Goal: Task Accomplishment & Management: Manage account settings

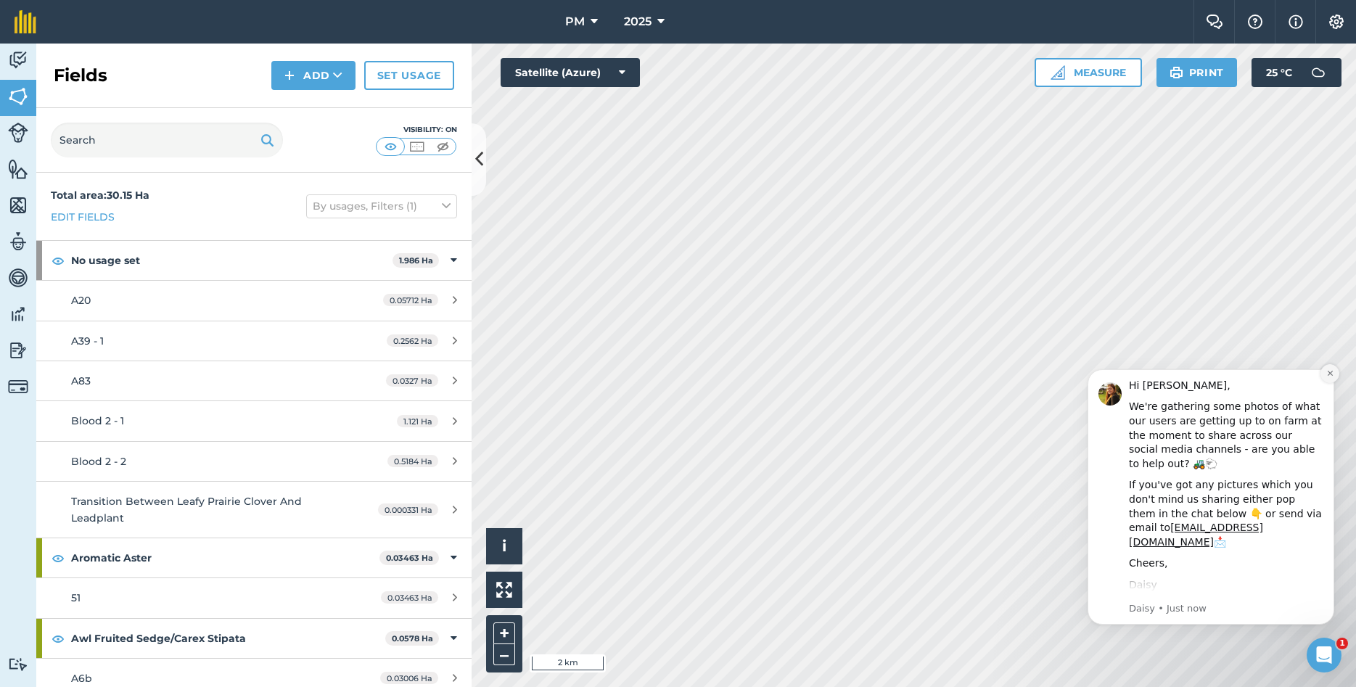
click at [1327, 376] on icon "Dismiss notification" at bounding box center [1330, 373] width 8 height 8
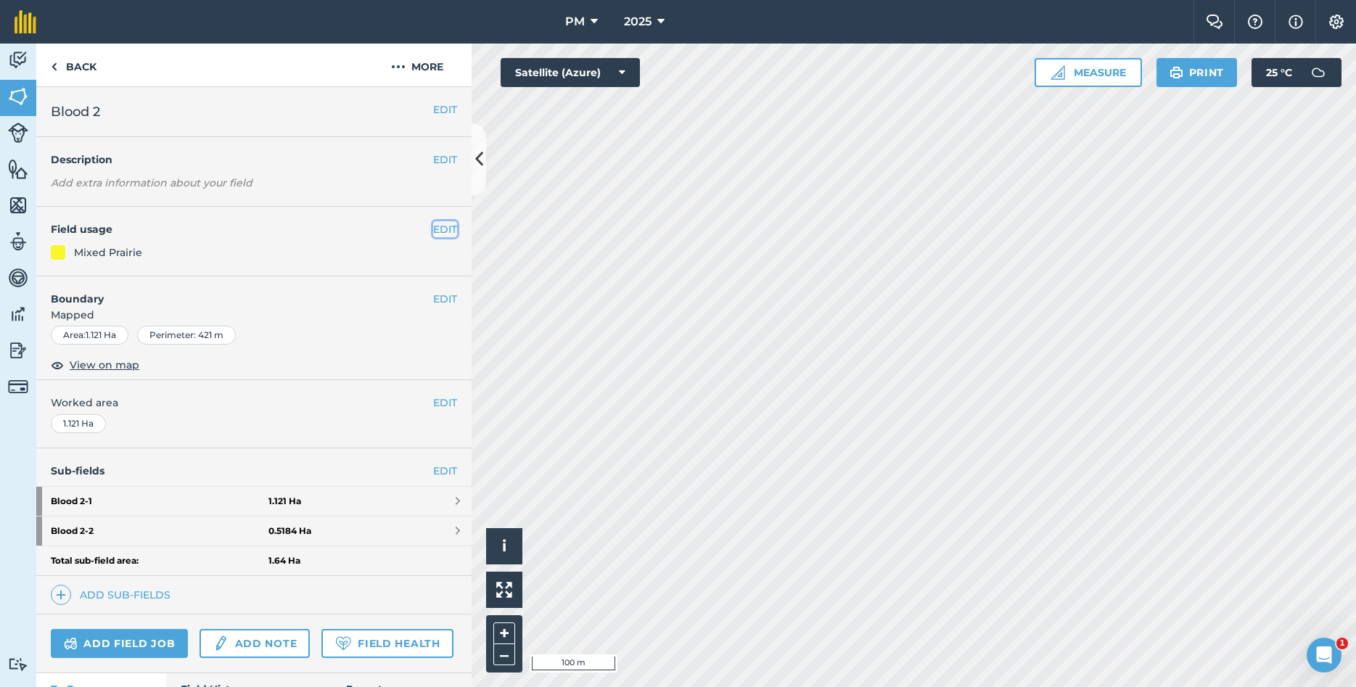
click at [439, 232] on button "EDIT" at bounding box center [445, 229] width 24 height 16
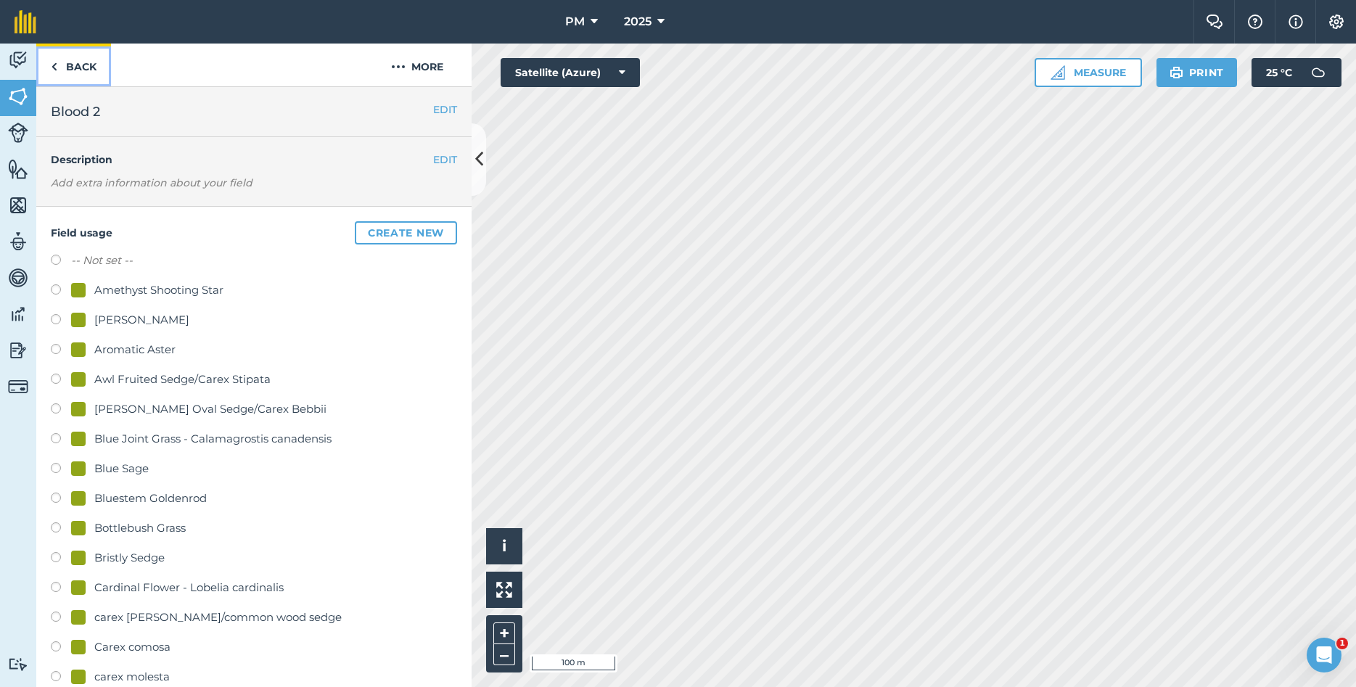
click at [57, 65] on link "Back" at bounding box center [73, 65] width 75 height 43
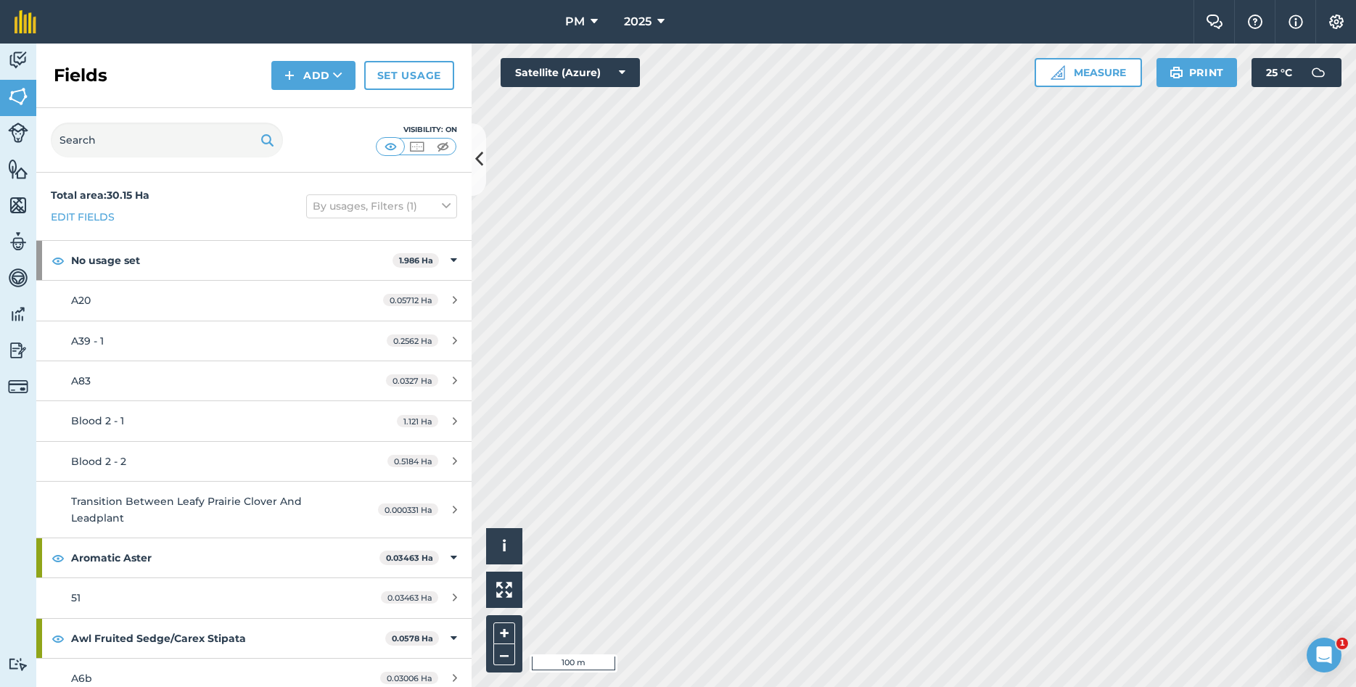
drag, startPoint x: 334, startPoint y: 121, endPoint x: 429, endPoint y: 186, distance: 114.9
click at [429, 186] on div "Fields Add Set usage Visibility: On Total area : 30.15 Ha Edit fields By usages…" at bounding box center [253, 365] width 435 height 643
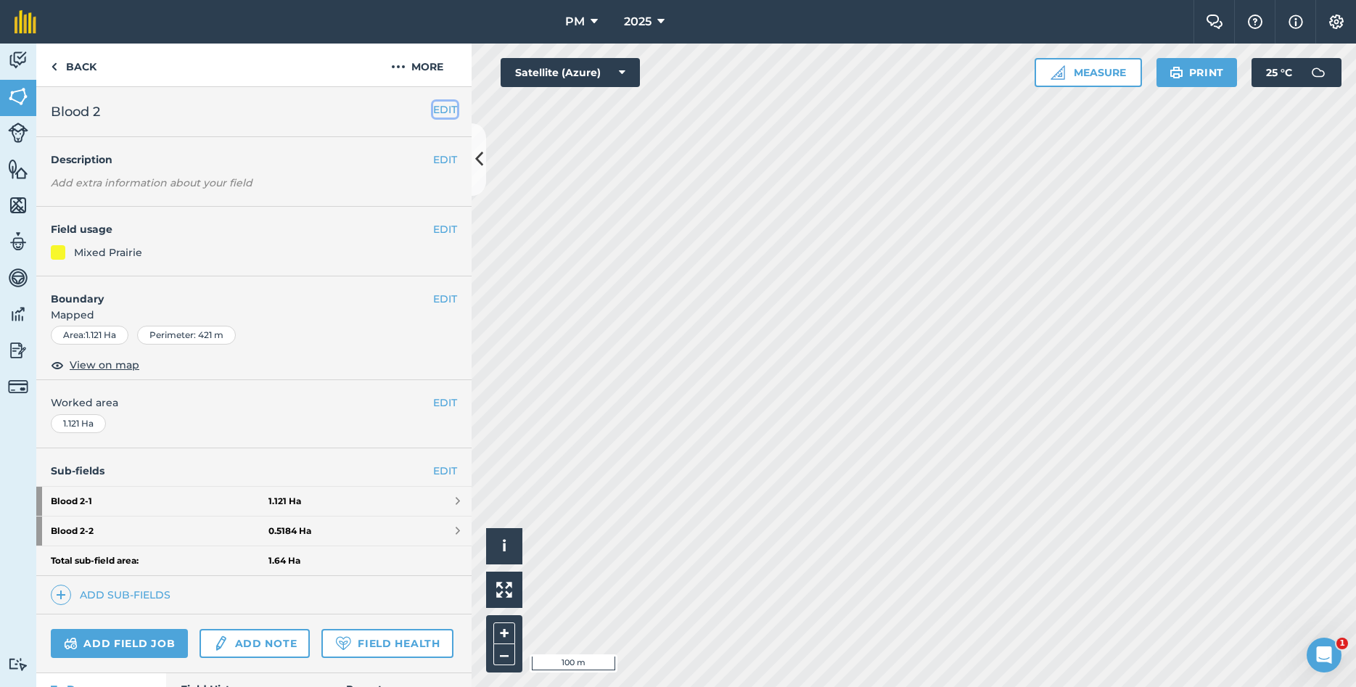
click at [448, 104] on button "EDIT" at bounding box center [445, 110] width 24 height 16
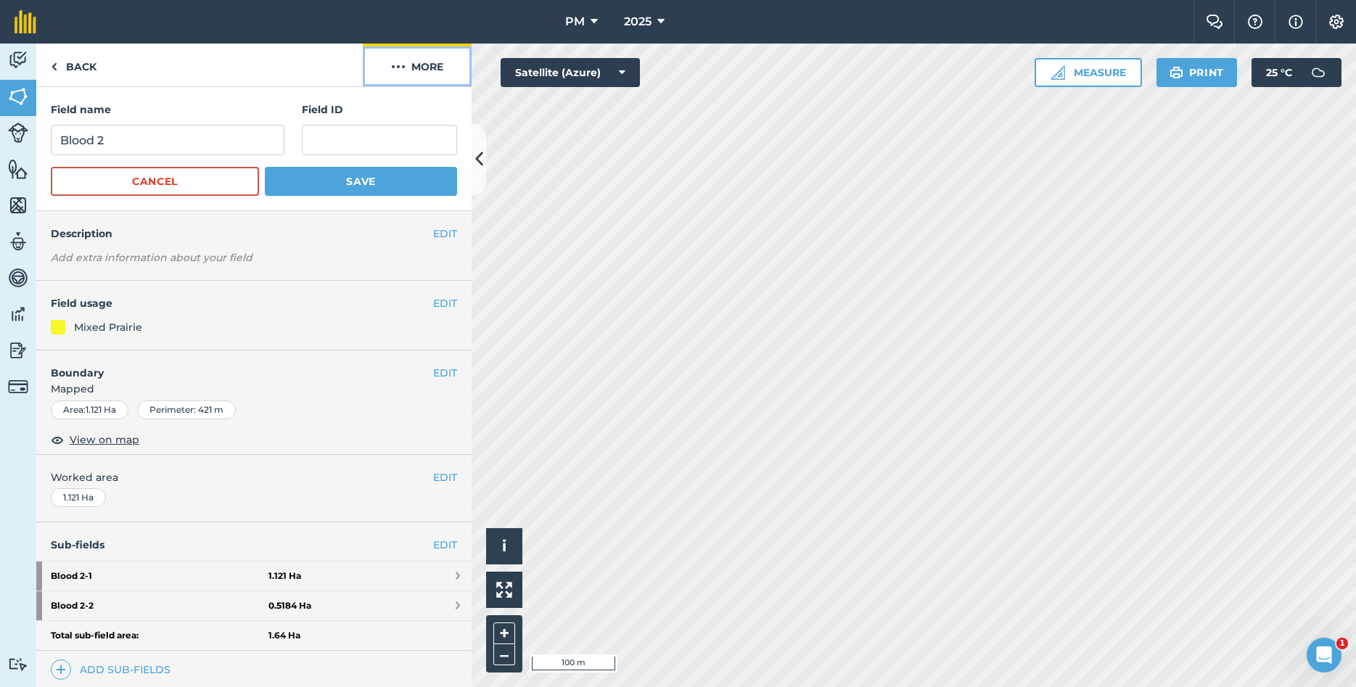
click at [410, 66] on button "More" at bounding box center [417, 65] width 109 height 43
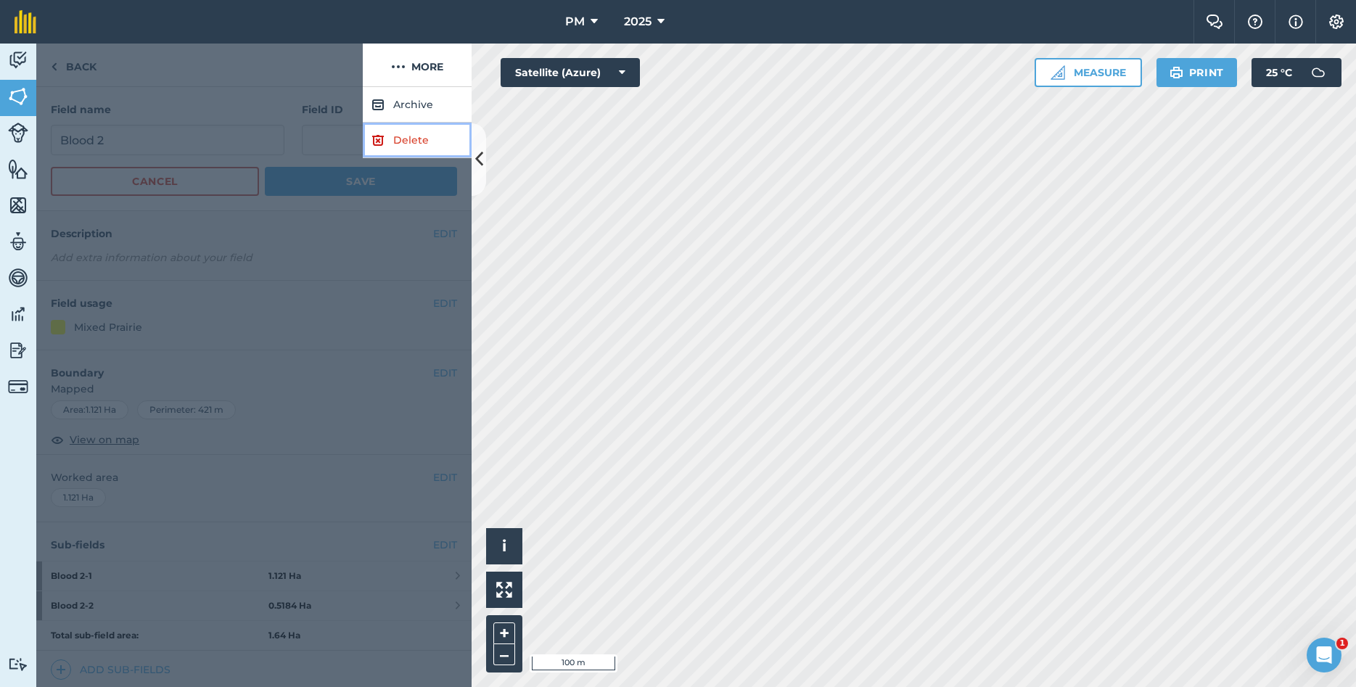
click at [421, 134] on link "Delete" at bounding box center [417, 141] width 109 height 36
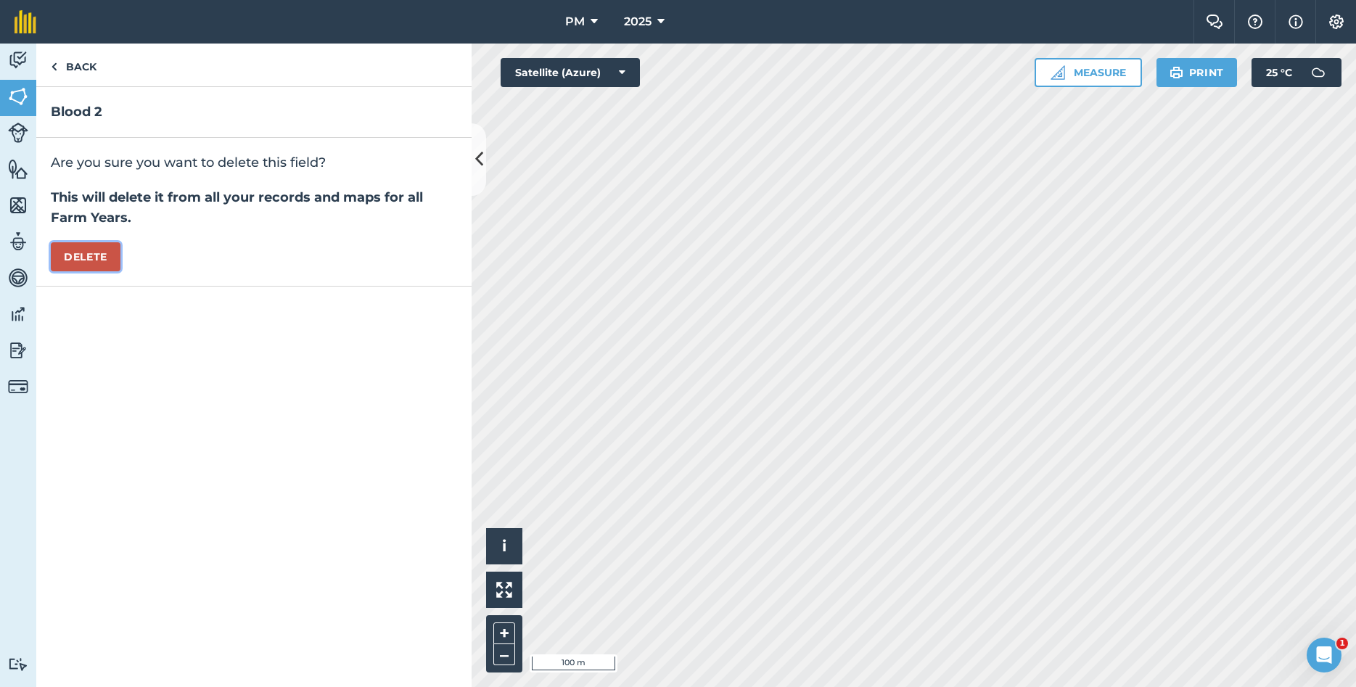
click at [102, 244] on button "Delete" at bounding box center [86, 256] width 70 height 29
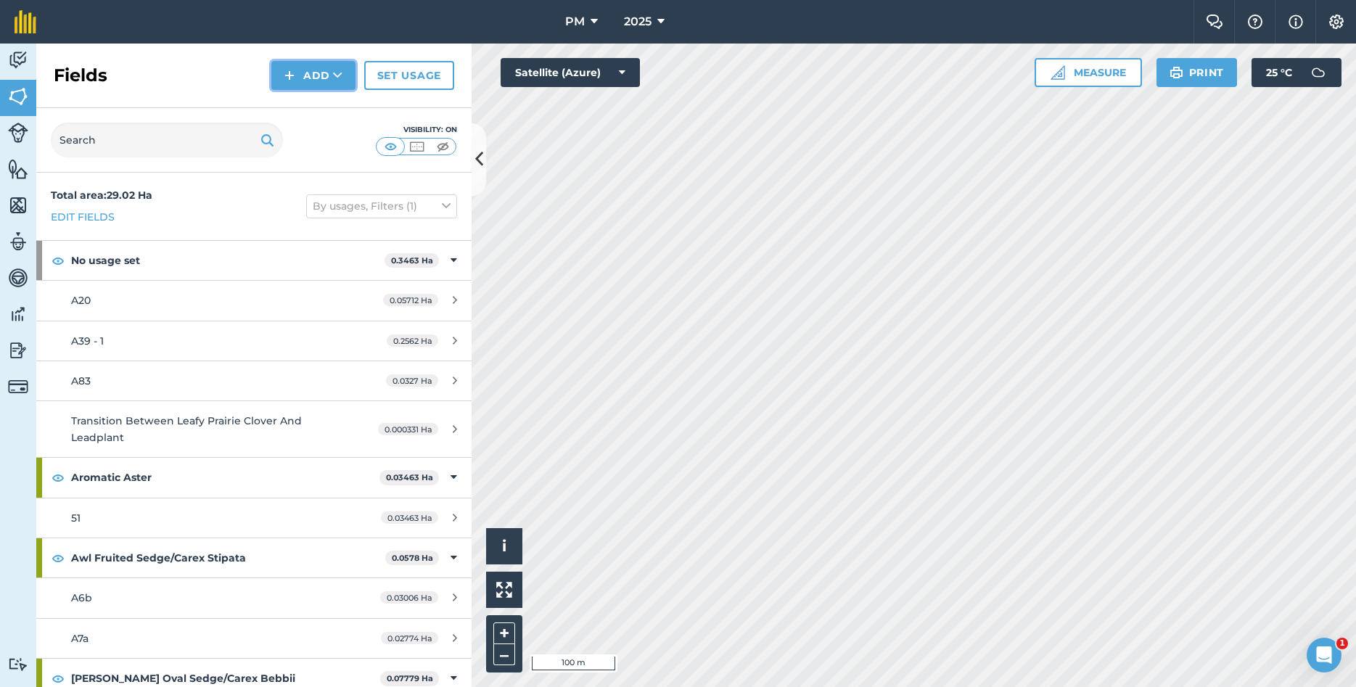
click at [321, 76] on button "Add" at bounding box center [313, 75] width 84 height 29
click at [322, 108] on link "Draw" at bounding box center [313, 108] width 80 height 32
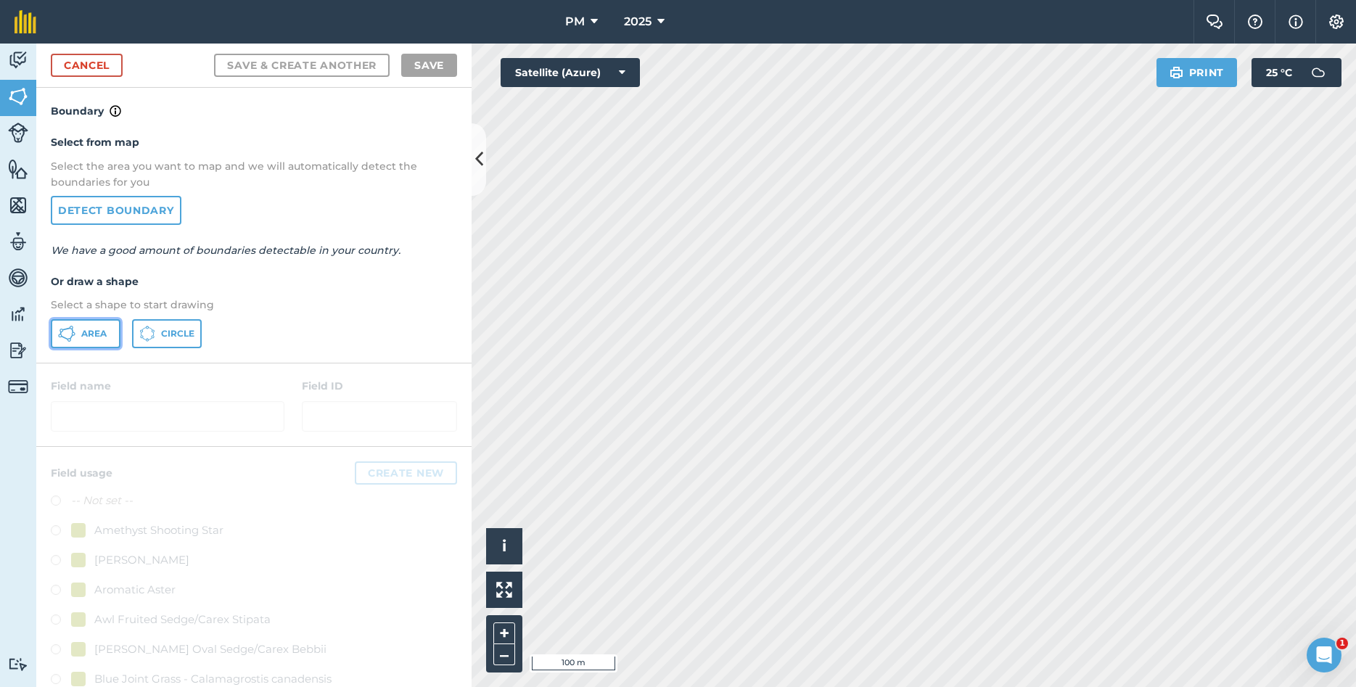
click at [83, 338] on span "Area" at bounding box center [93, 334] width 25 height 12
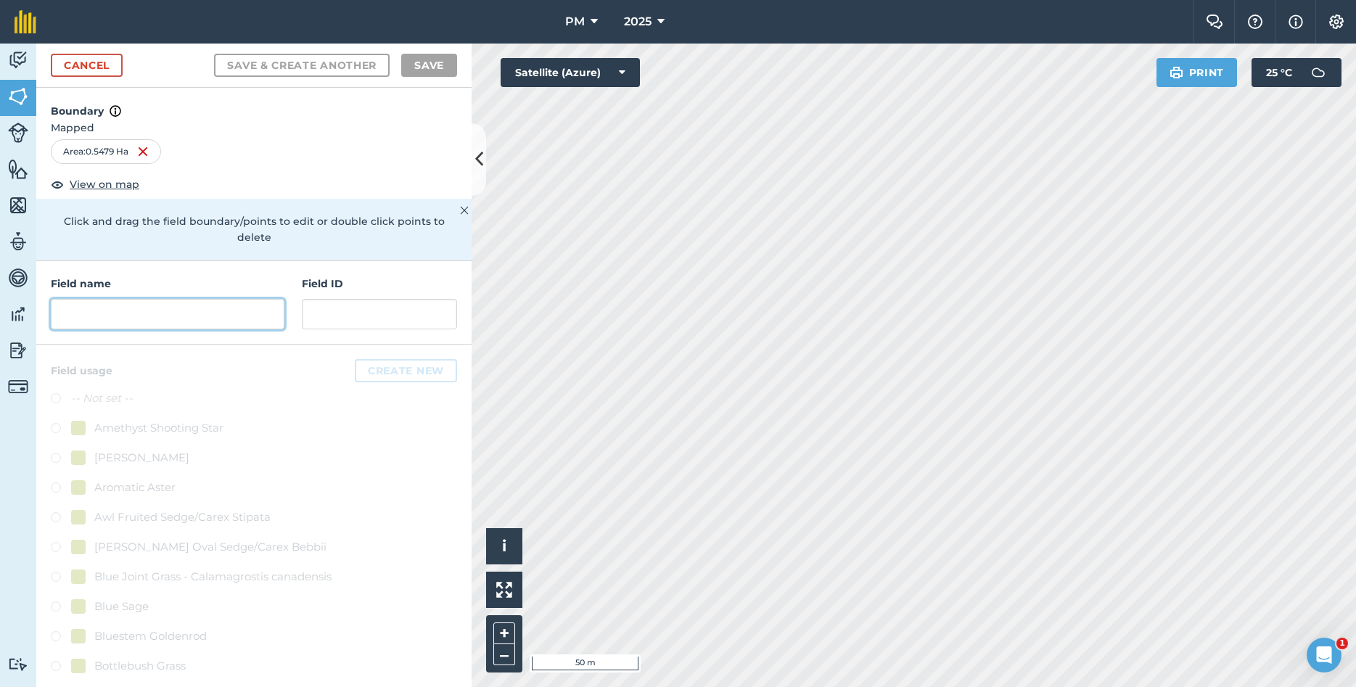
click at [247, 305] on input "text" at bounding box center [168, 314] width 234 height 30
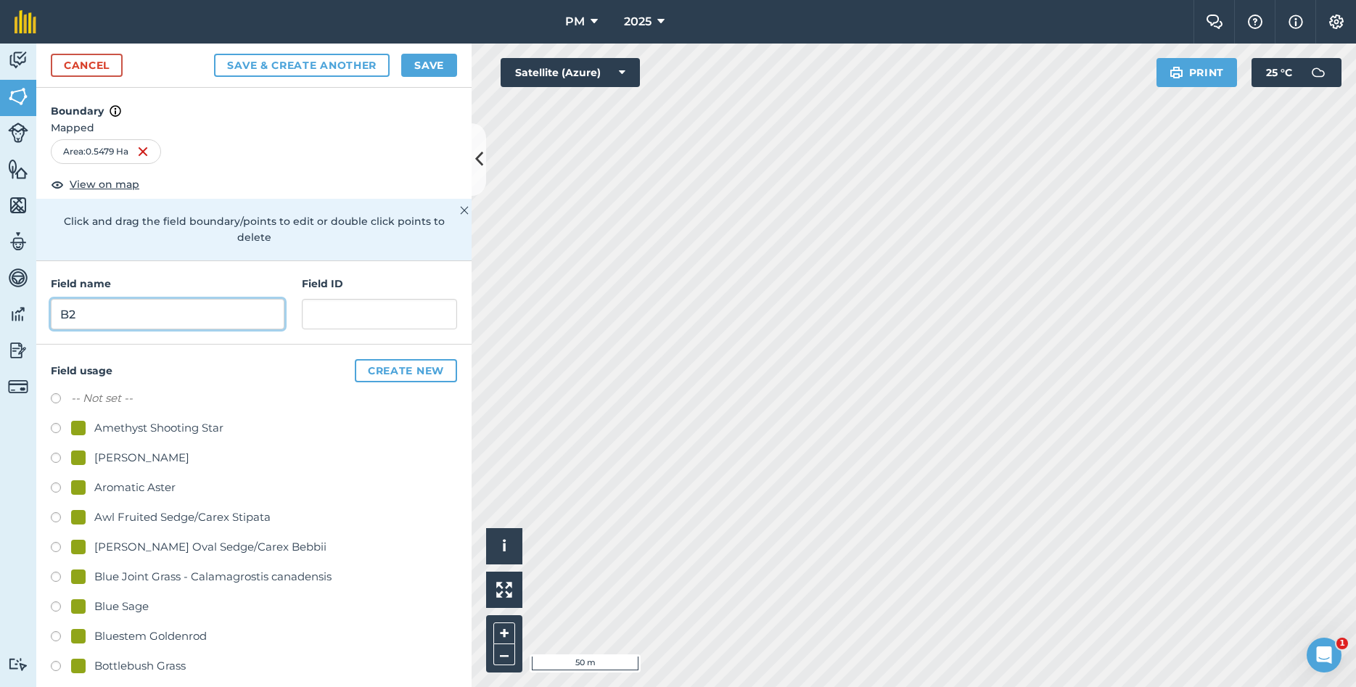
type input "B2"
click at [405, 361] on button "Create new" at bounding box center [406, 370] width 102 height 23
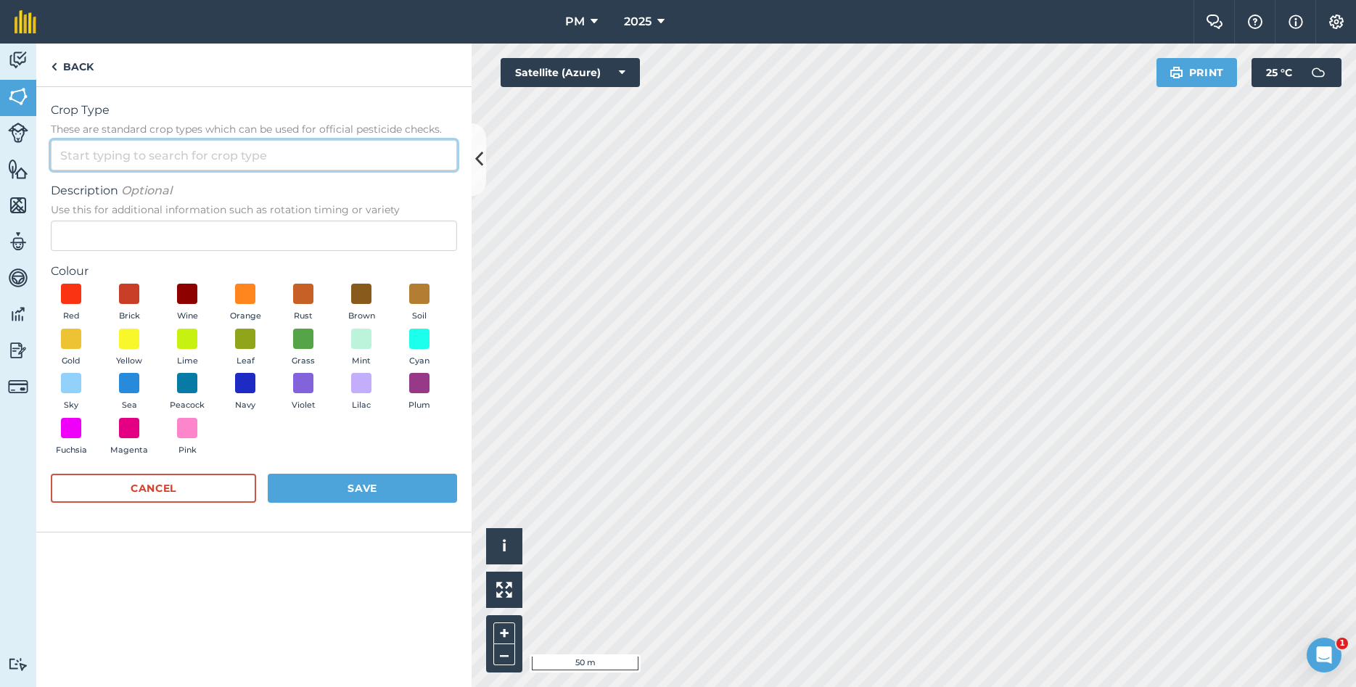
click at [81, 161] on input "Crop Type These are standard crop types which can be used for official pesticid…" at bounding box center [254, 155] width 406 height 30
click at [86, 184] on li "Other" at bounding box center [254, 188] width 405 height 34
type input "Other"
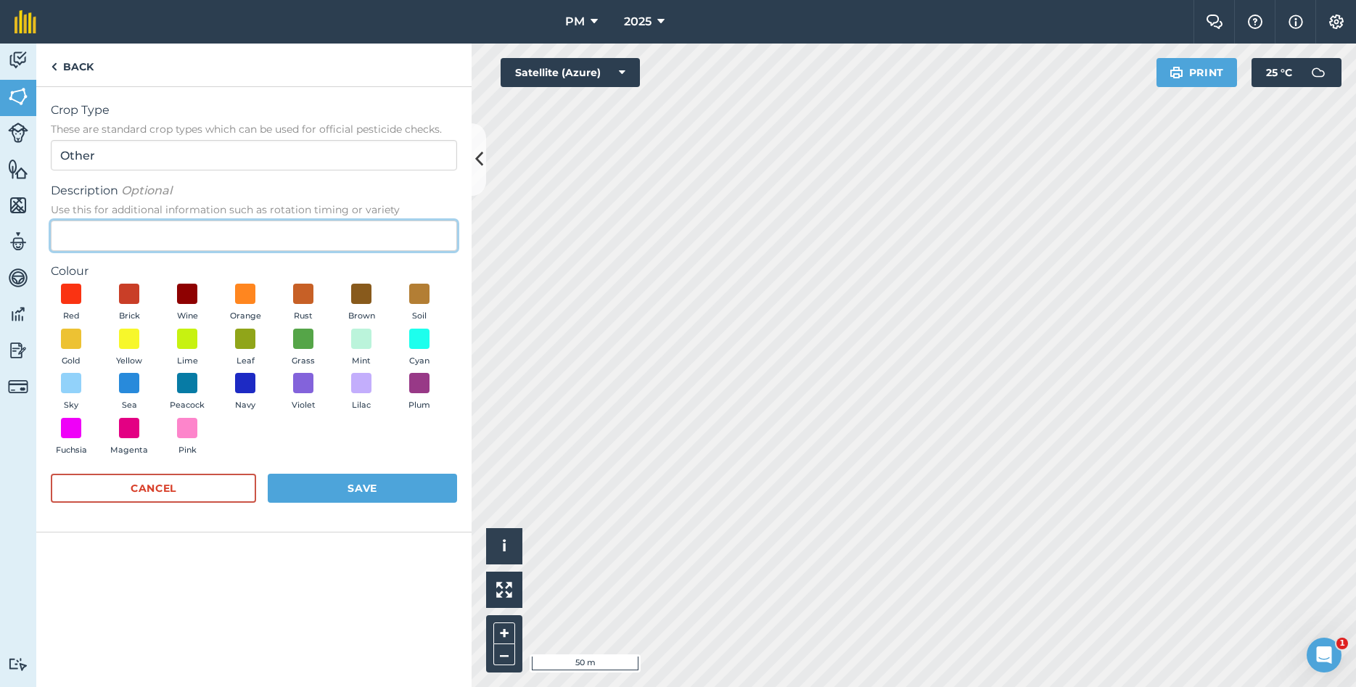
click at [107, 236] on input "Description Optional Use this for additional information such as rotation timin…" at bounding box center [254, 236] width 406 height 30
type input "Stiff goldenrod"
click at [246, 346] on span at bounding box center [245, 338] width 22 height 22
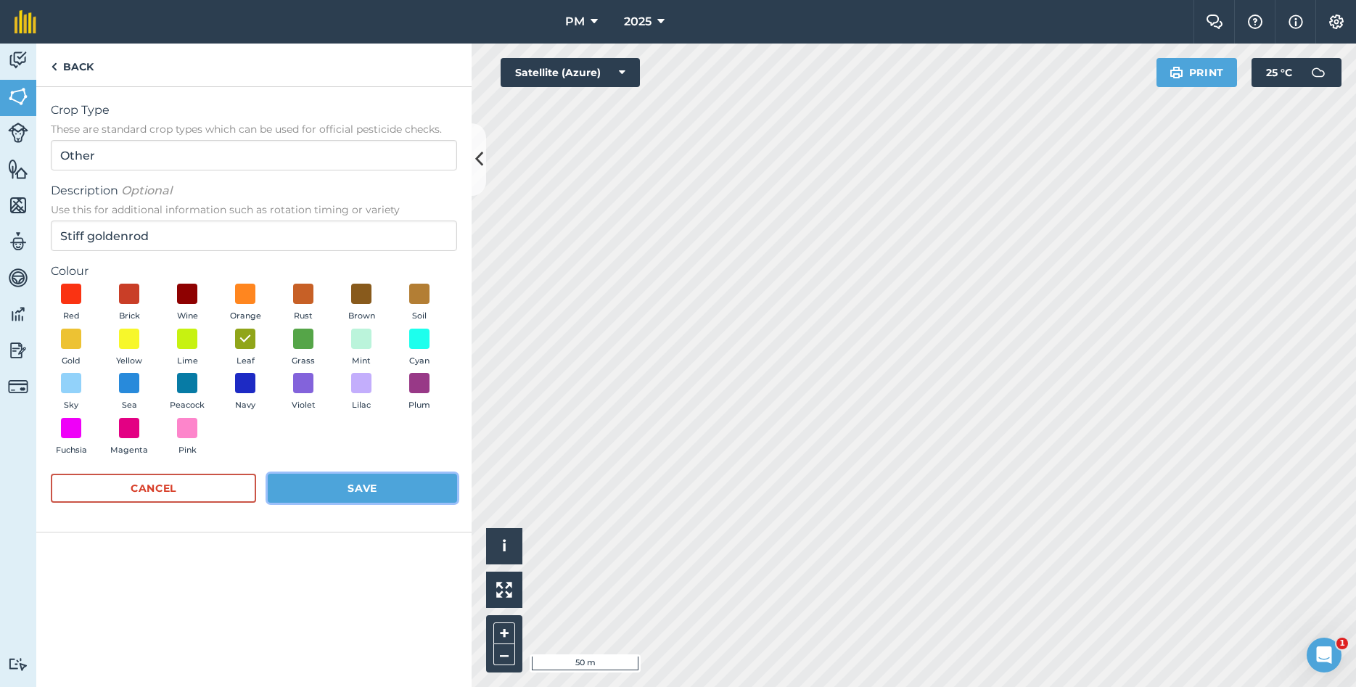
click at [318, 487] on button "Save" at bounding box center [362, 488] width 189 height 29
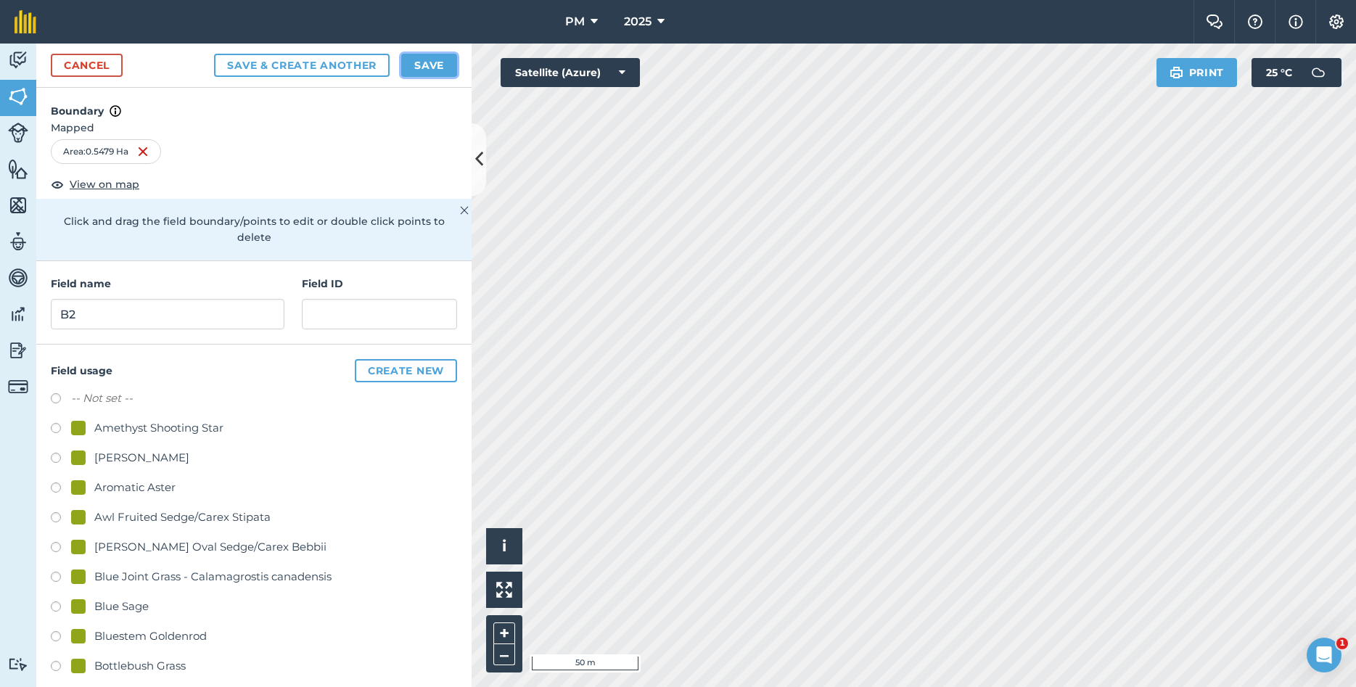
click at [429, 65] on button "Save" at bounding box center [429, 65] width 56 height 23
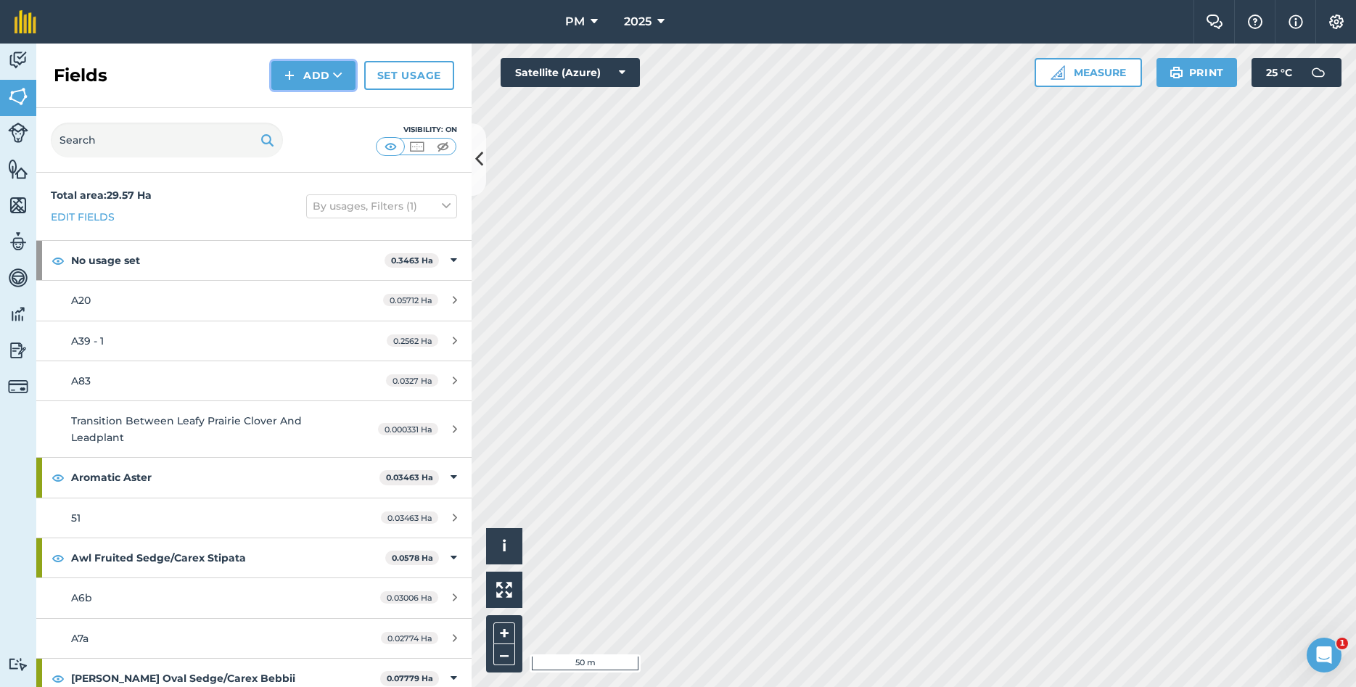
click at [345, 81] on button "Add" at bounding box center [313, 75] width 84 height 29
click at [325, 115] on link "Draw" at bounding box center [313, 108] width 80 height 32
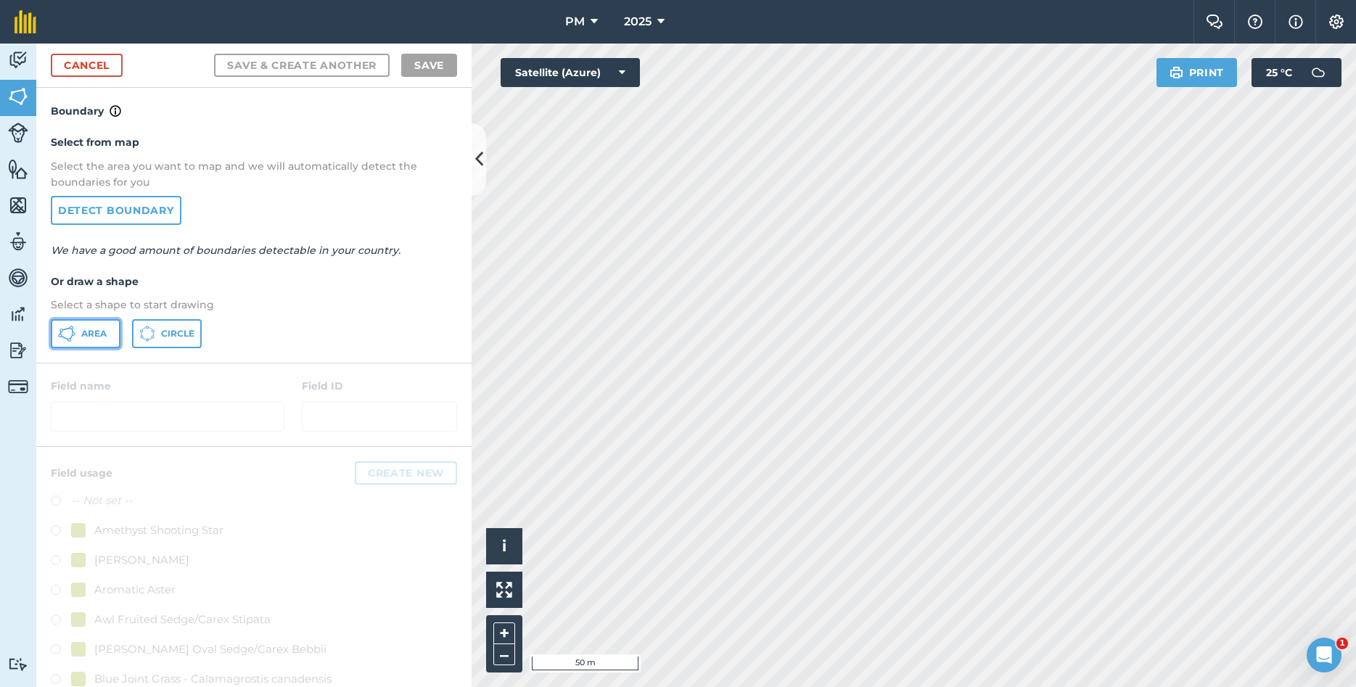
click at [98, 338] on span "Area" at bounding box center [93, 334] width 25 height 12
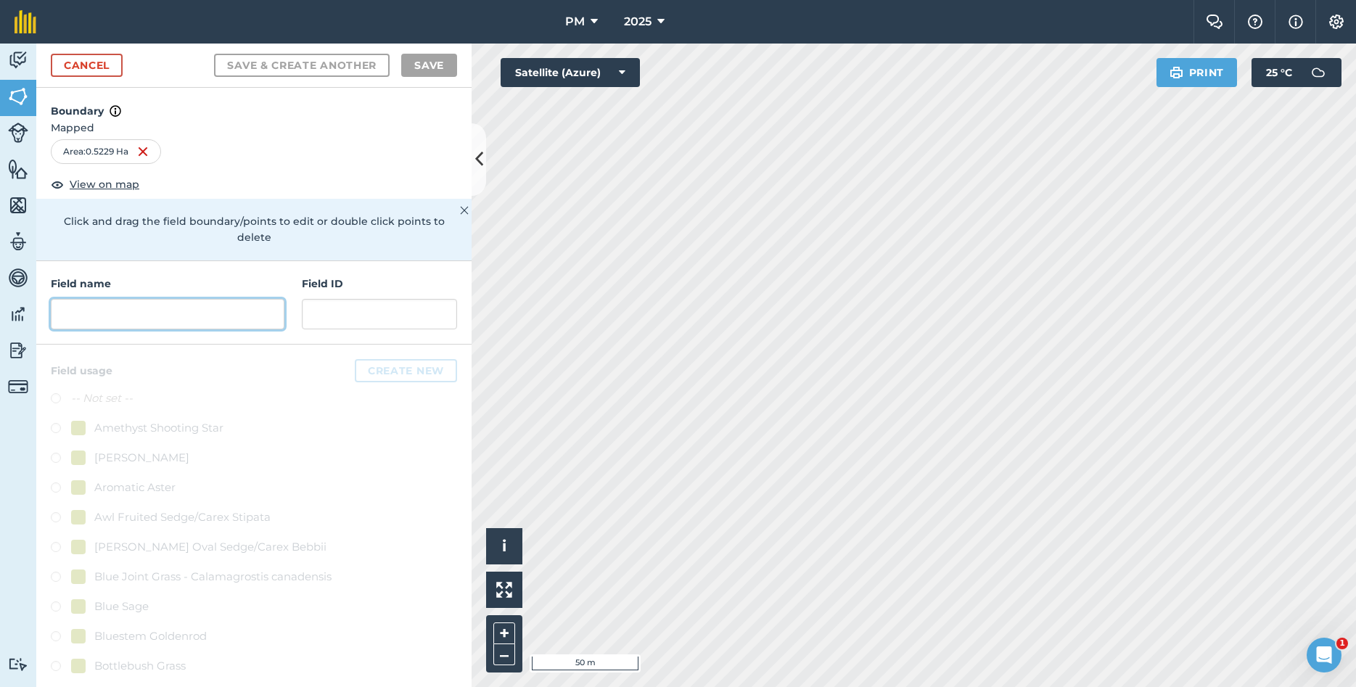
click at [167, 299] on input "text" at bounding box center [168, 314] width 234 height 30
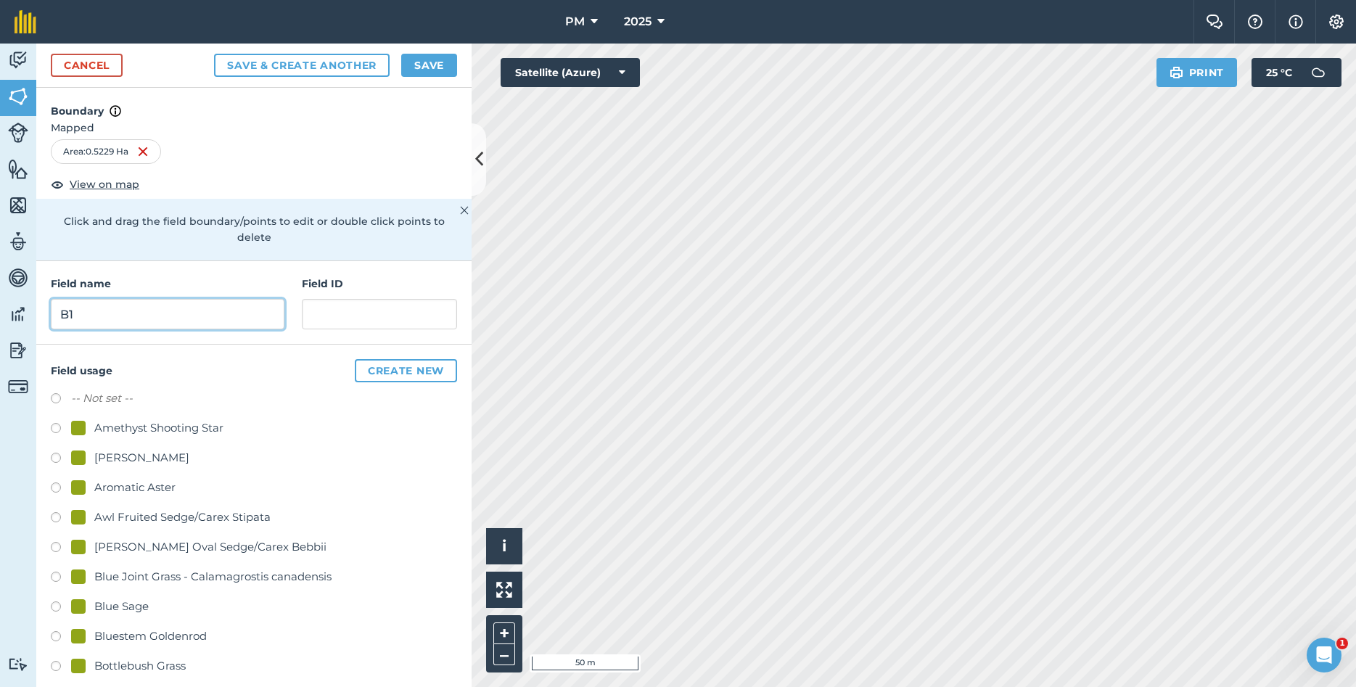
type input "B1"
click at [371, 359] on button "Create new" at bounding box center [406, 370] width 102 height 23
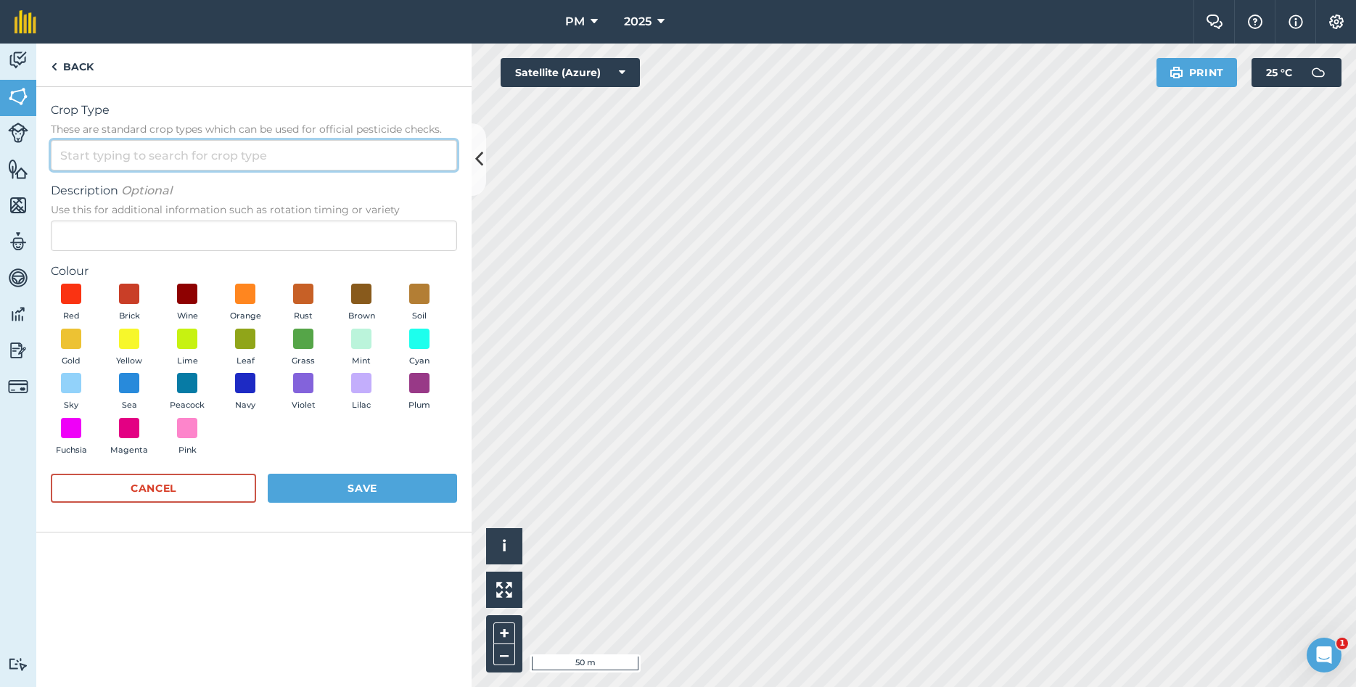
click at [107, 150] on input "Crop Type These are standard crop types which can be used for official pesticid…" at bounding box center [254, 155] width 406 height 30
click at [102, 188] on li "Other" at bounding box center [254, 188] width 405 height 34
type input "Other"
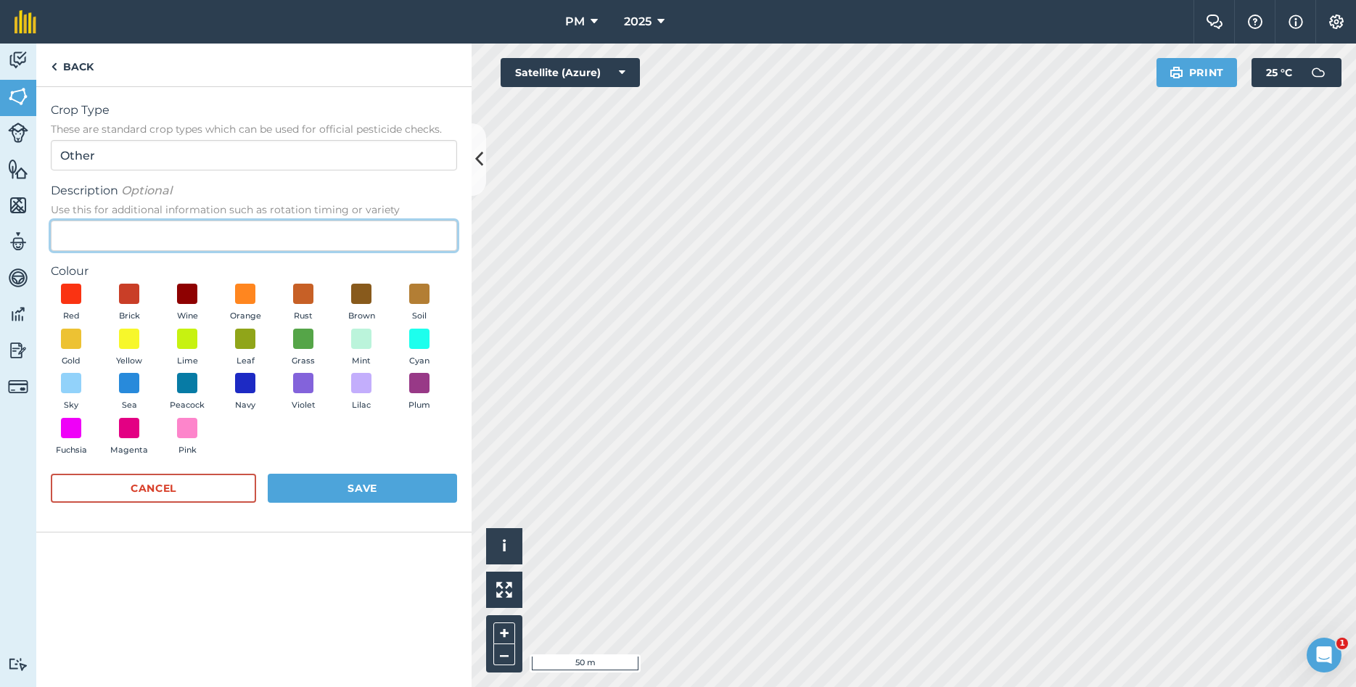
click at [112, 241] on input "Description Optional Use this for additional information such as rotation timin…" at bounding box center [254, 236] width 406 height 30
type input "Foxglove beardtongue"
click at [247, 338] on span at bounding box center [245, 338] width 22 height 22
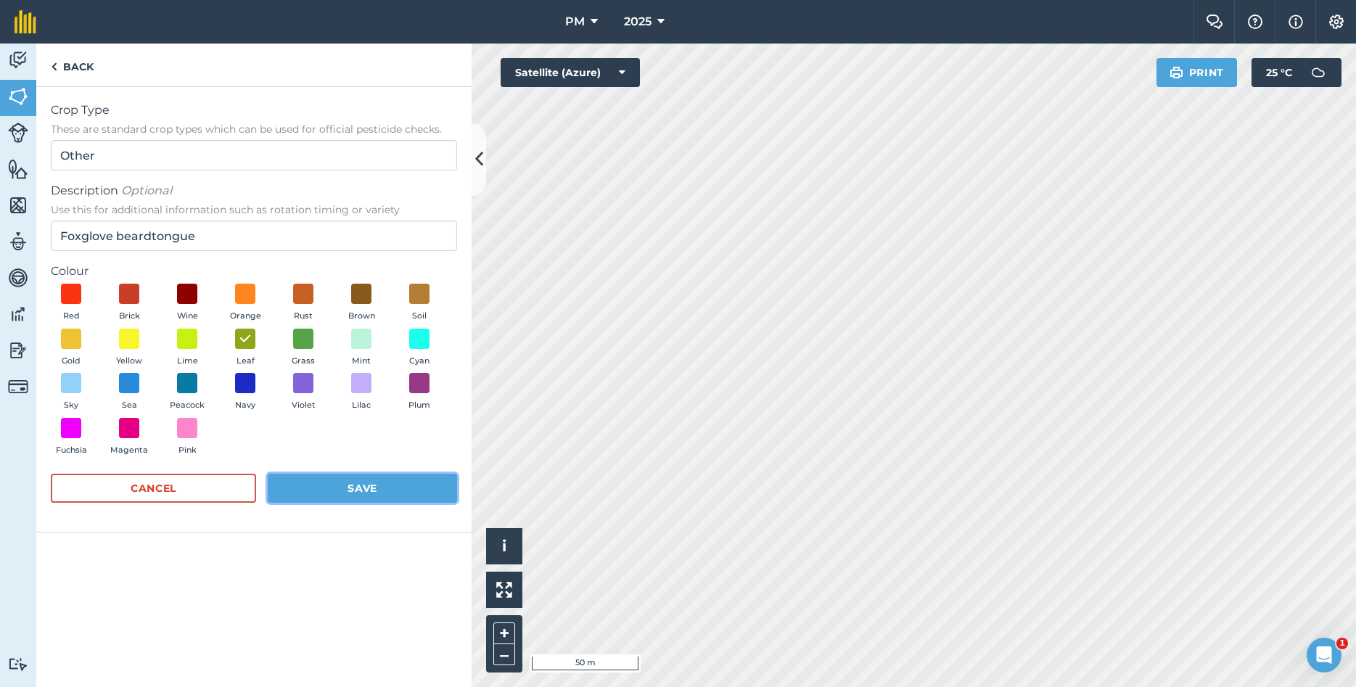
click at [325, 482] on button "Save" at bounding box center [362, 488] width 189 height 29
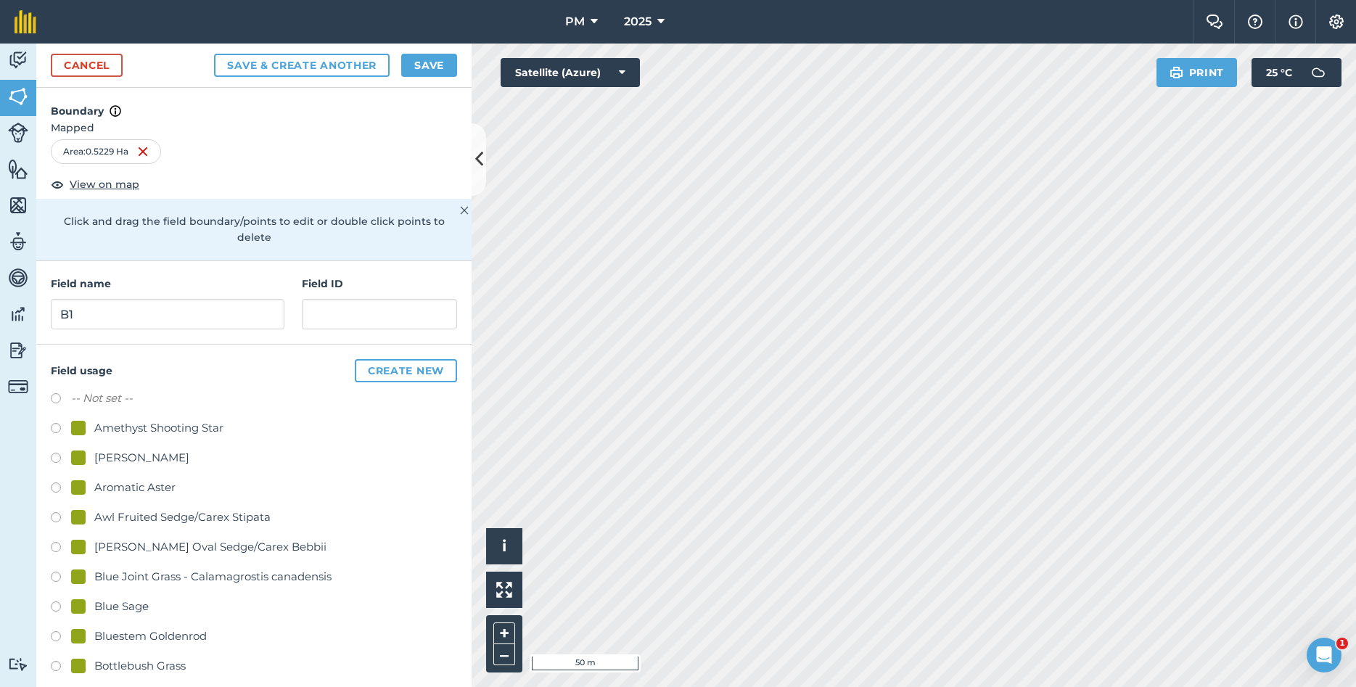
radio input "true"
click at [427, 66] on button "Save" at bounding box center [429, 65] width 56 height 23
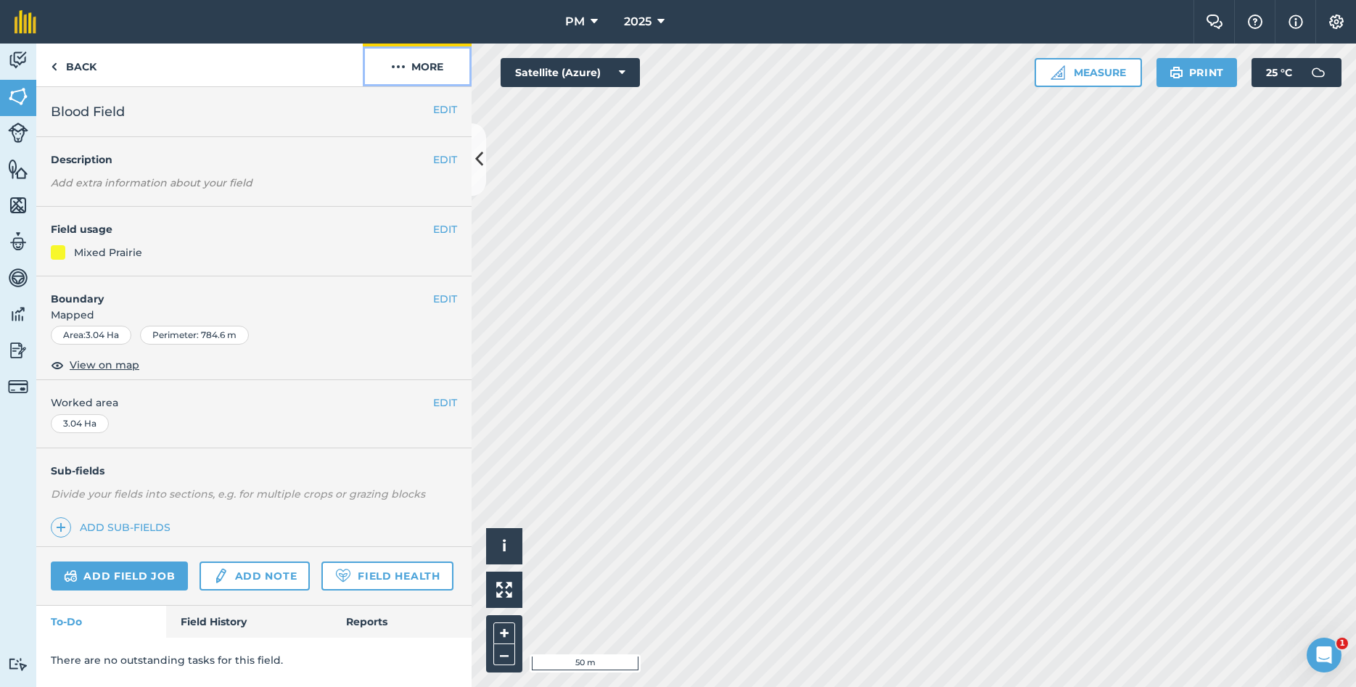
click at [403, 64] on img at bounding box center [398, 66] width 15 height 17
click at [49, 67] on link "Back" at bounding box center [73, 65] width 75 height 43
click at [57, 74] on img at bounding box center [54, 66] width 7 height 17
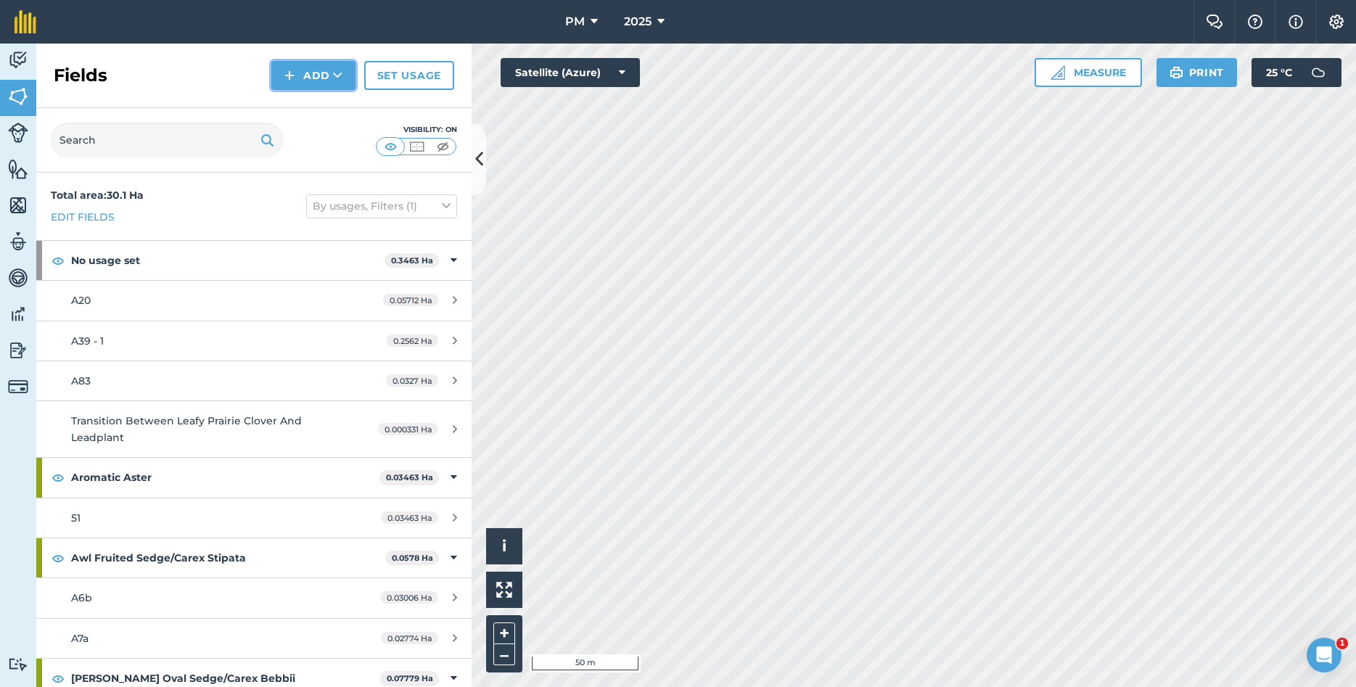
click at [313, 75] on button "Add" at bounding box center [313, 75] width 84 height 29
click at [320, 112] on link "Draw" at bounding box center [313, 108] width 80 height 32
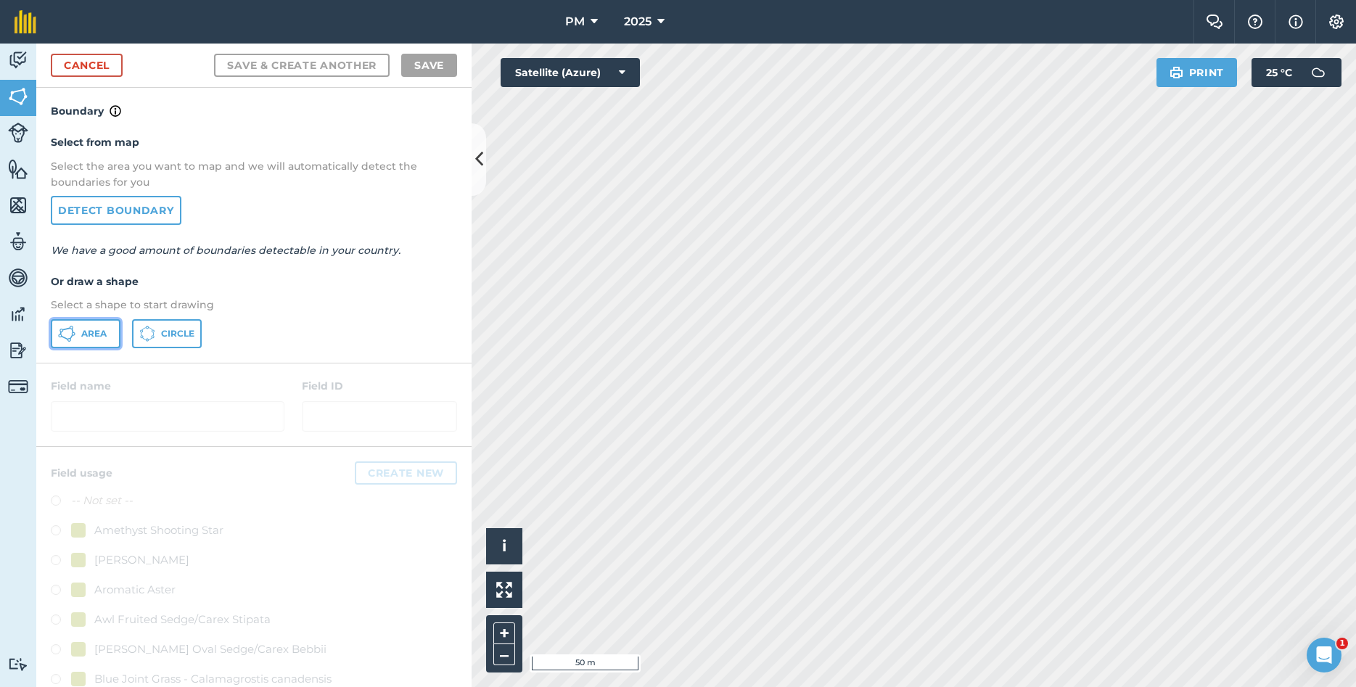
click at [107, 335] on span "Area" at bounding box center [93, 334] width 25 height 12
click at [83, 61] on link "Cancel" at bounding box center [87, 65] width 72 height 23
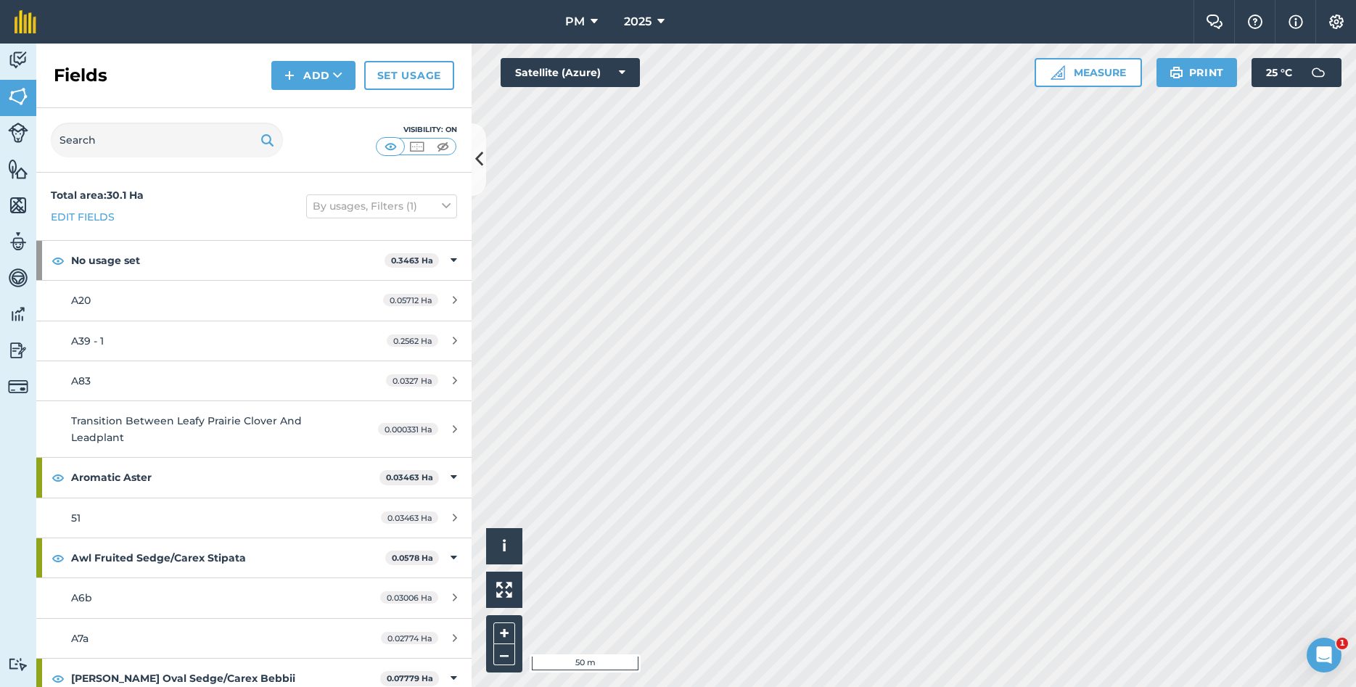
click at [325, 90] on div "Fields Add Set usage" at bounding box center [253, 76] width 435 height 65
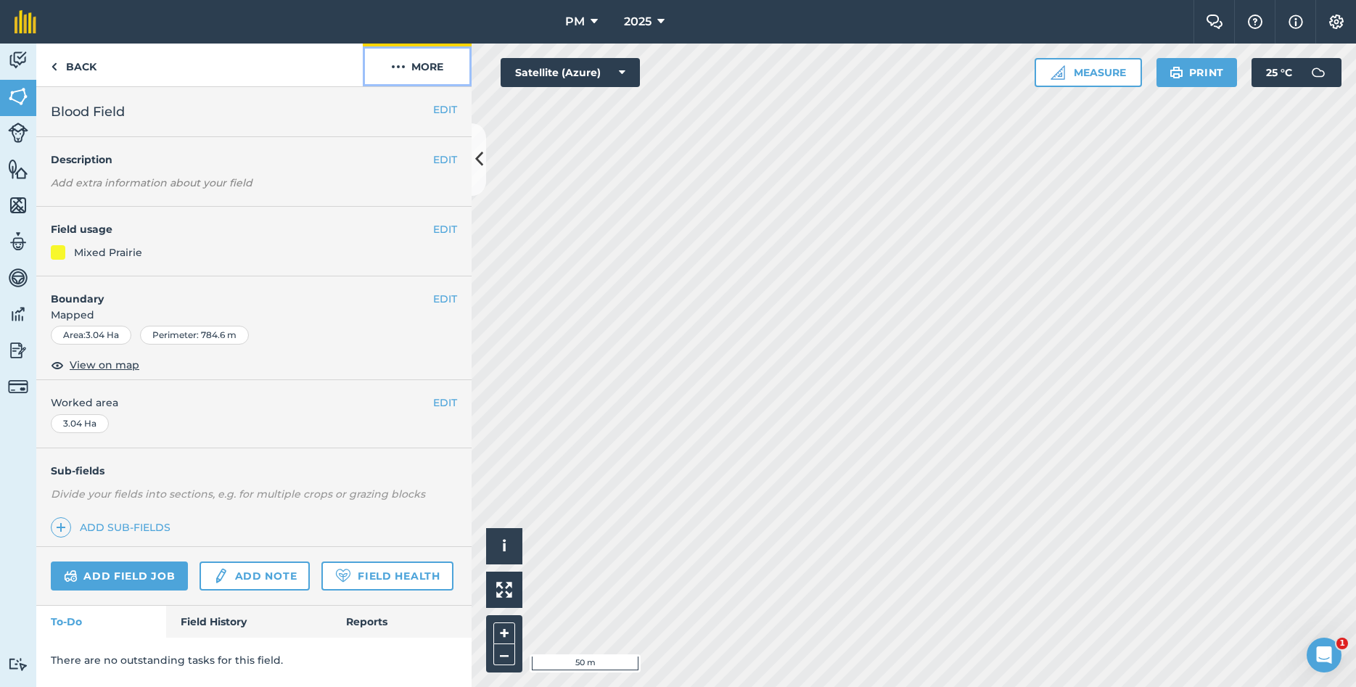
click at [411, 75] on button "More" at bounding box center [417, 65] width 109 height 43
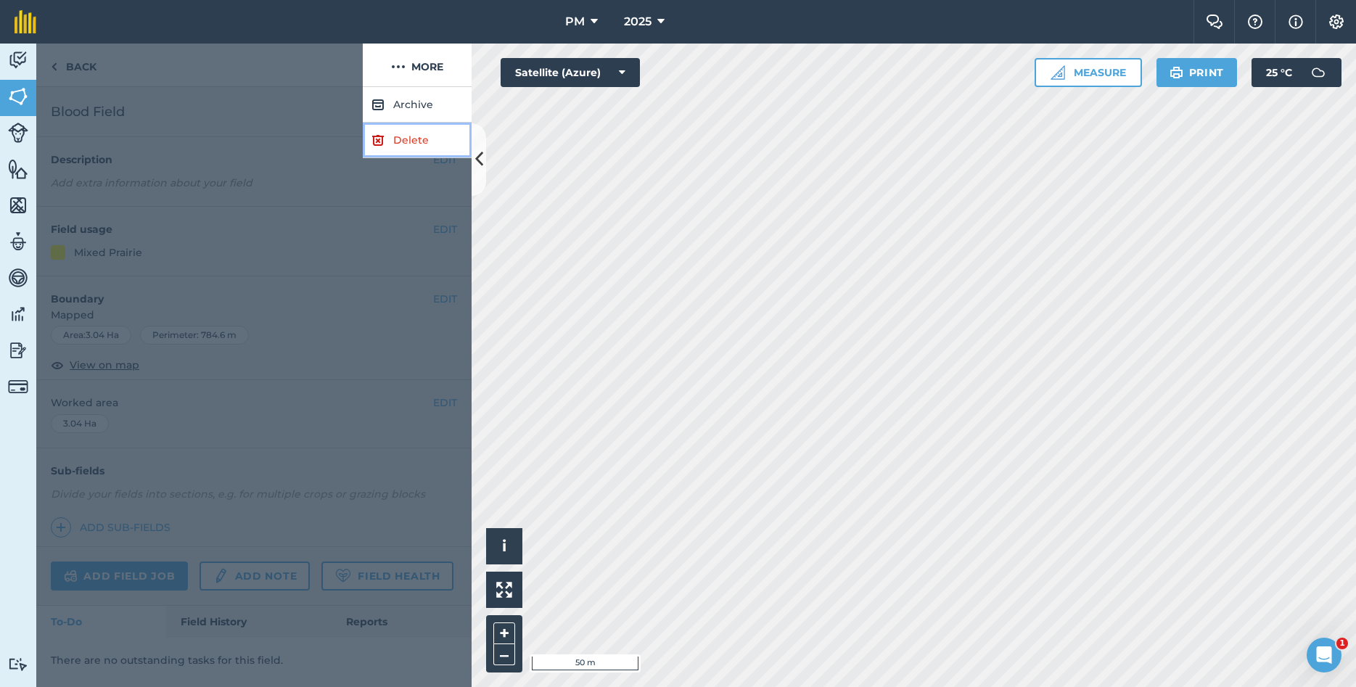
click at [405, 134] on link "Delete" at bounding box center [417, 141] width 109 height 36
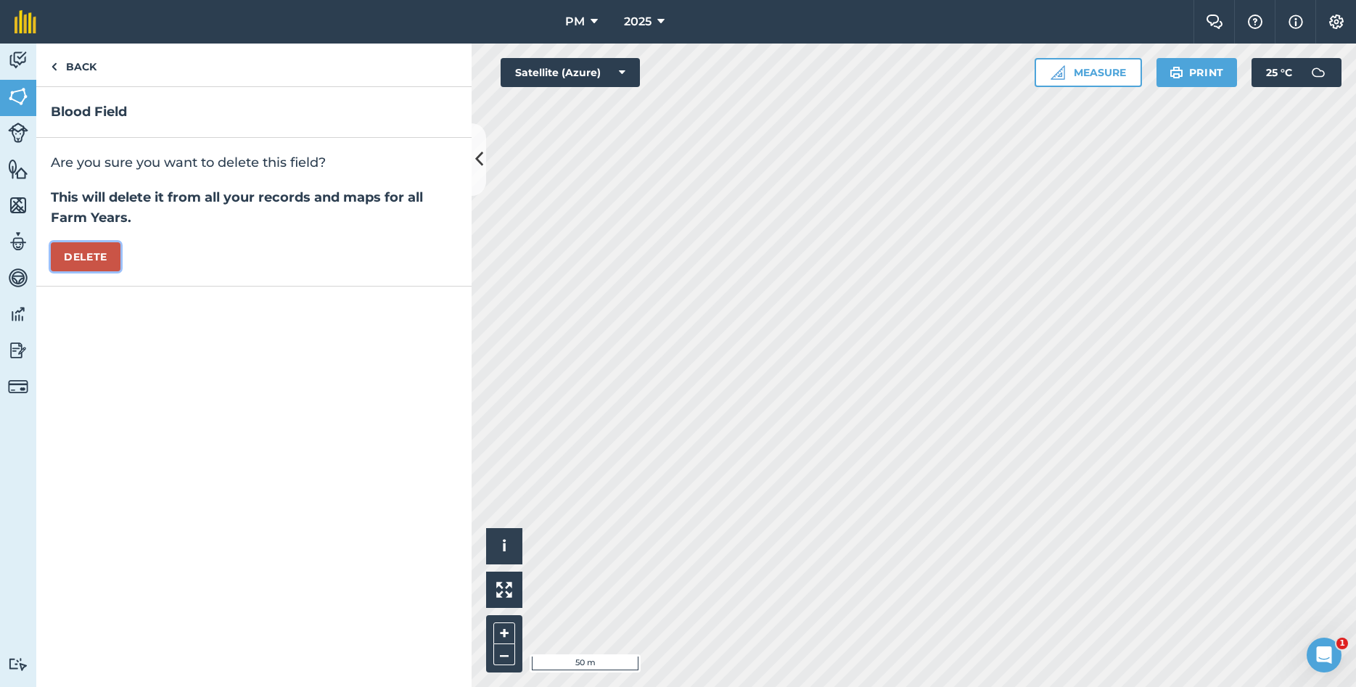
click at [105, 264] on button "Delete" at bounding box center [86, 256] width 70 height 29
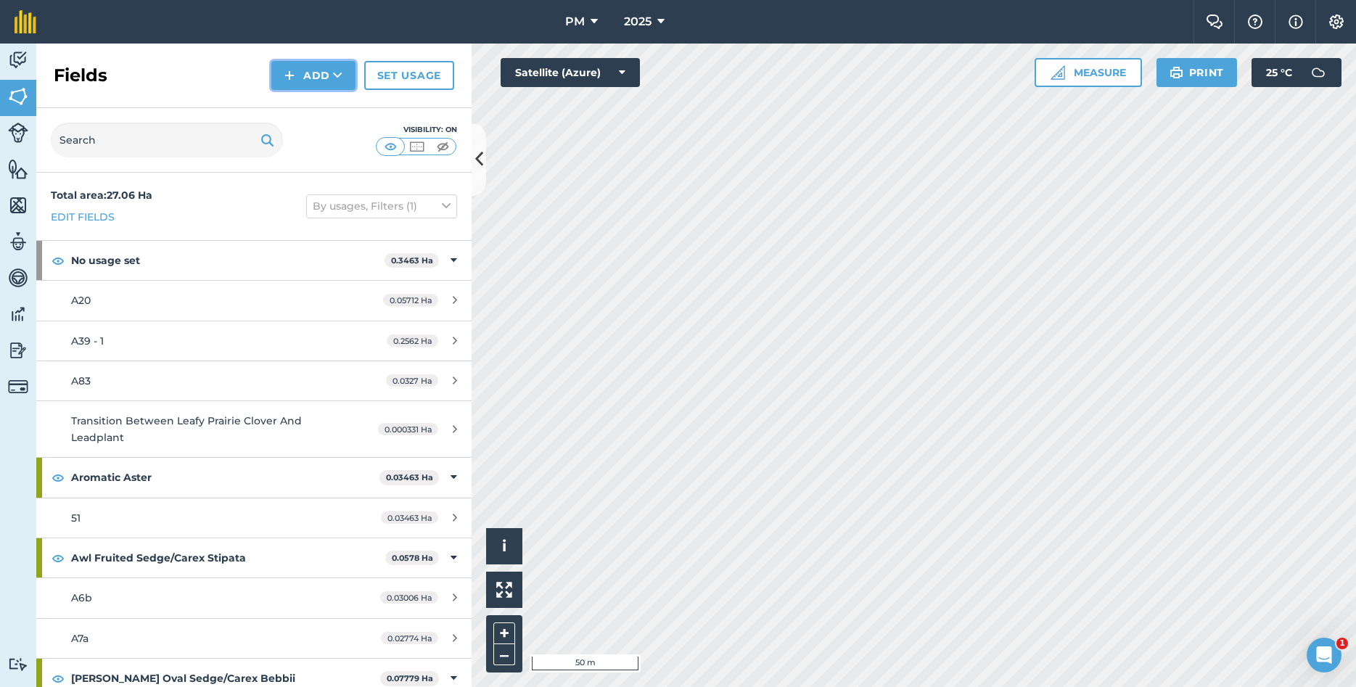
click at [330, 79] on button "Add" at bounding box center [313, 75] width 84 height 29
click at [325, 117] on link "Draw" at bounding box center [313, 108] width 80 height 32
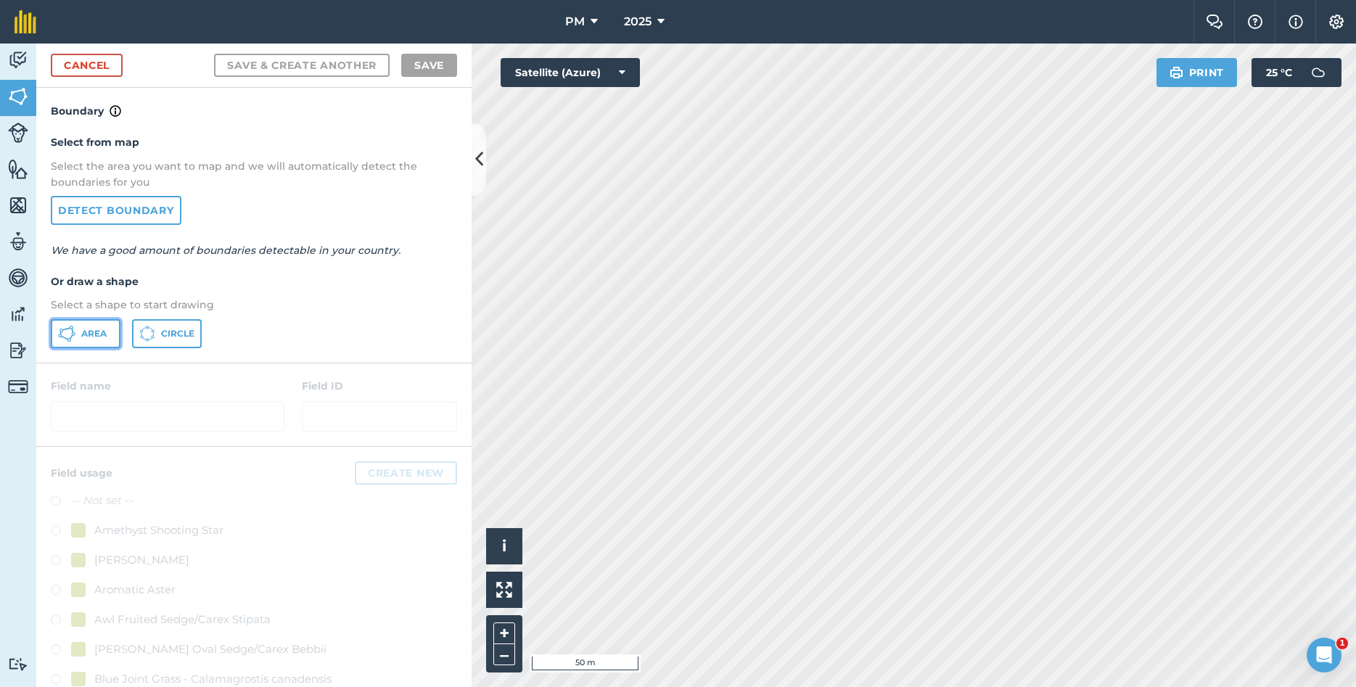
click at [99, 330] on span "Area" at bounding box center [93, 334] width 25 height 12
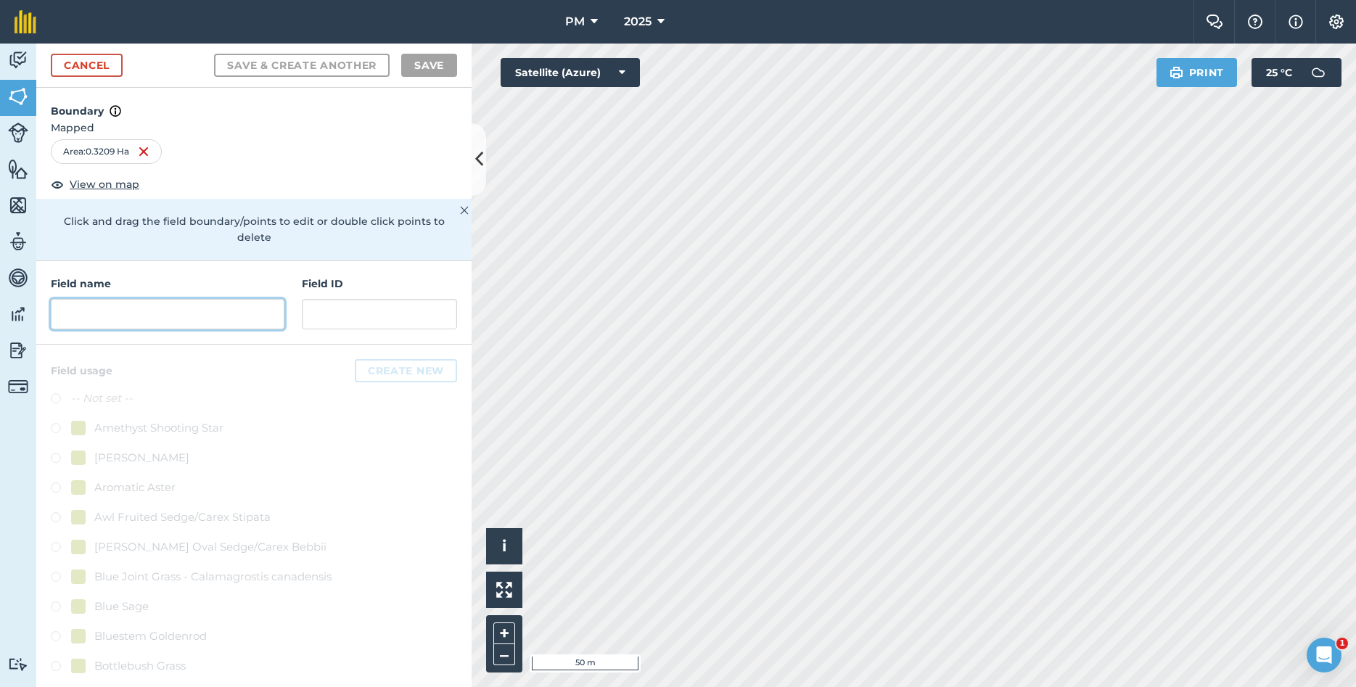
click at [133, 307] on input "text" at bounding box center [168, 314] width 234 height 30
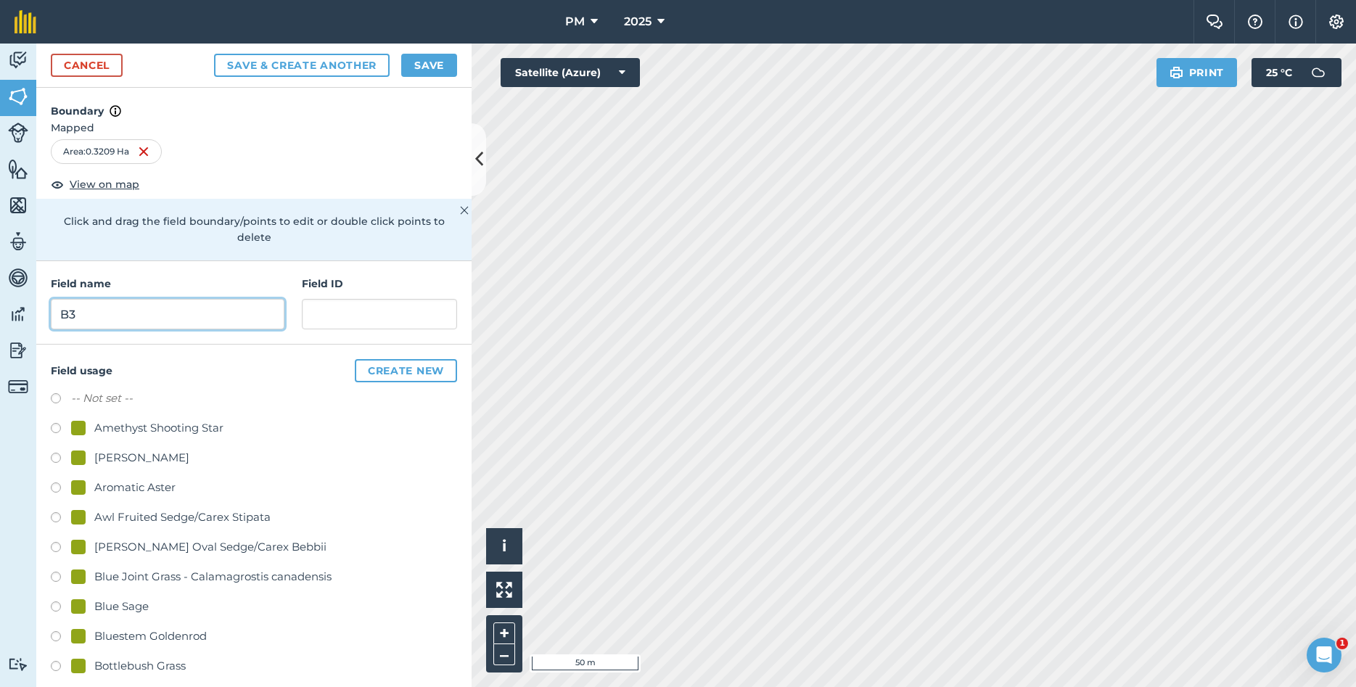
type input "B3"
click at [400, 359] on button "Create new" at bounding box center [406, 370] width 102 height 23
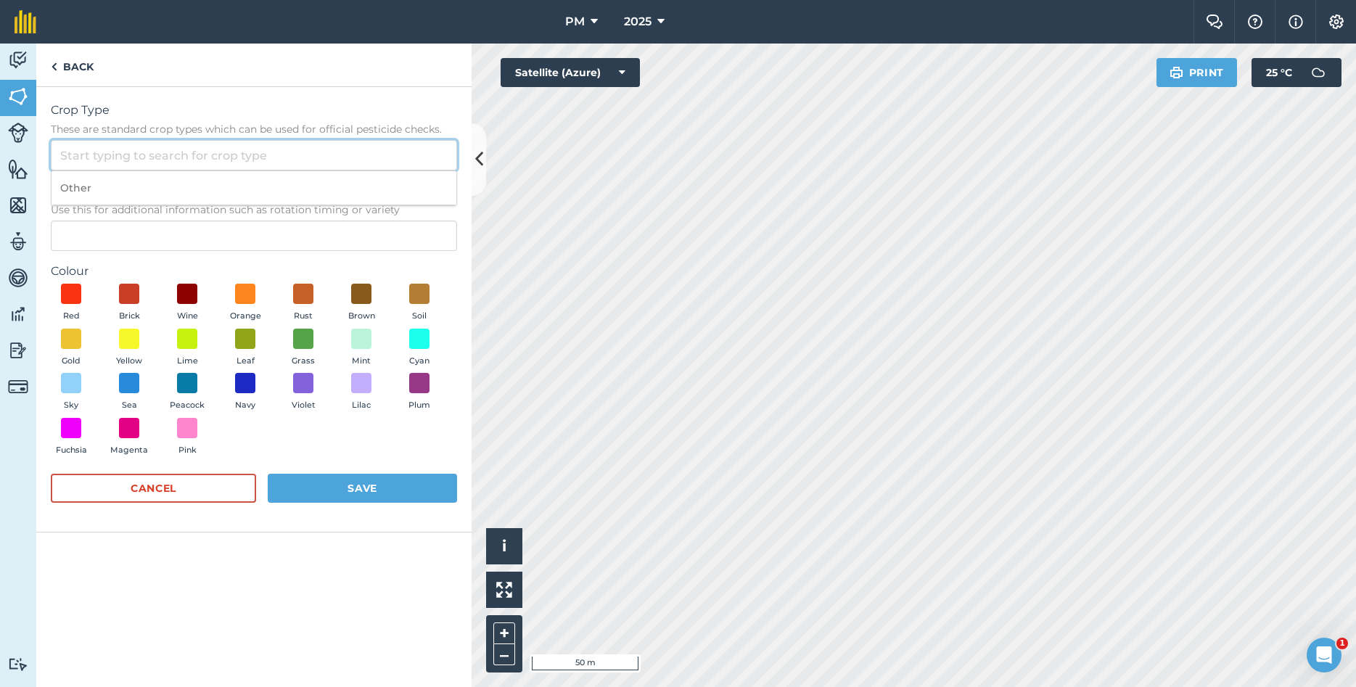
click at [99, 160] on input "Crop Type These are standard crop types which can be used for official pesticid…" at bounding box center [254, 155] width 406 height 30
click at [101, 189] on li "Other" at bounding box center [254, 188] width 405 height 34
type input "Other"
click at [115, 226] on input "Description Optional Use this for additional information such as rotation timin…" at bounding box center [254, 236] width 406 height 30
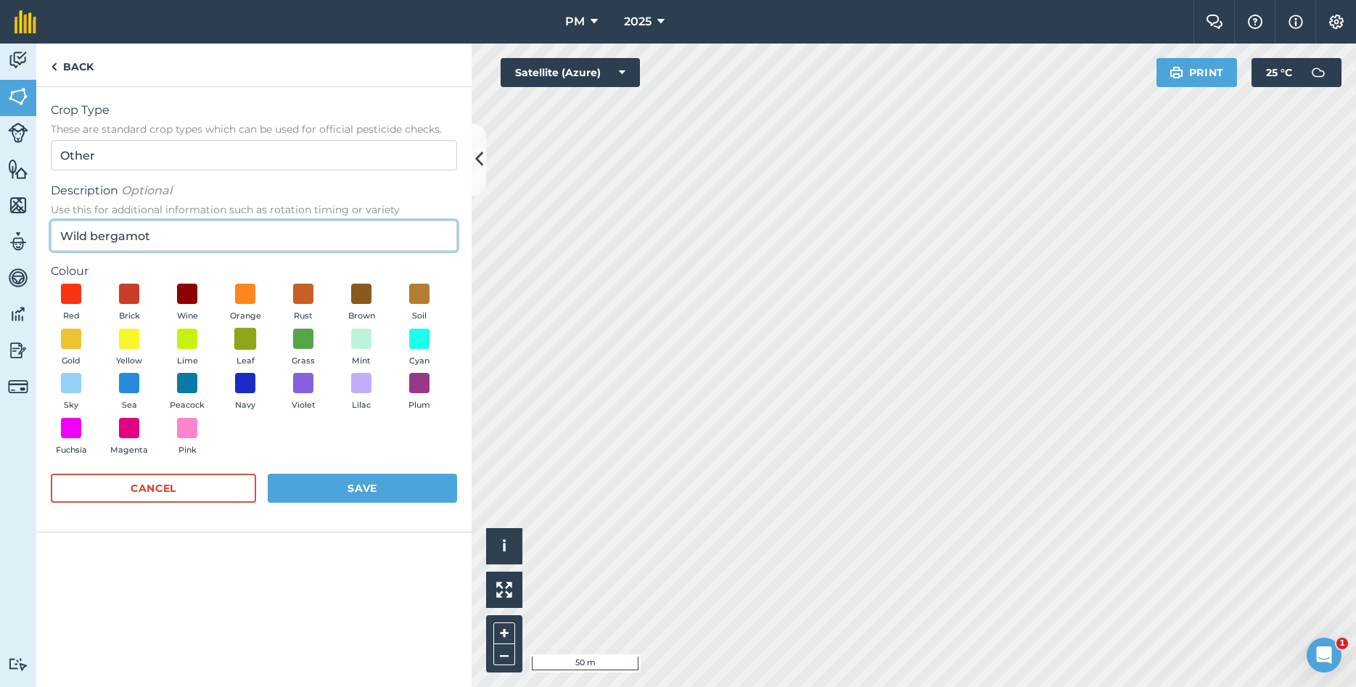
type input "Wild bergamot"
click at [253, 339] on span at bounding box center [245, 338] width 22 height 22
click at [368, 493] on button "Save" at bounding box center [362, 488] width 189 height 29
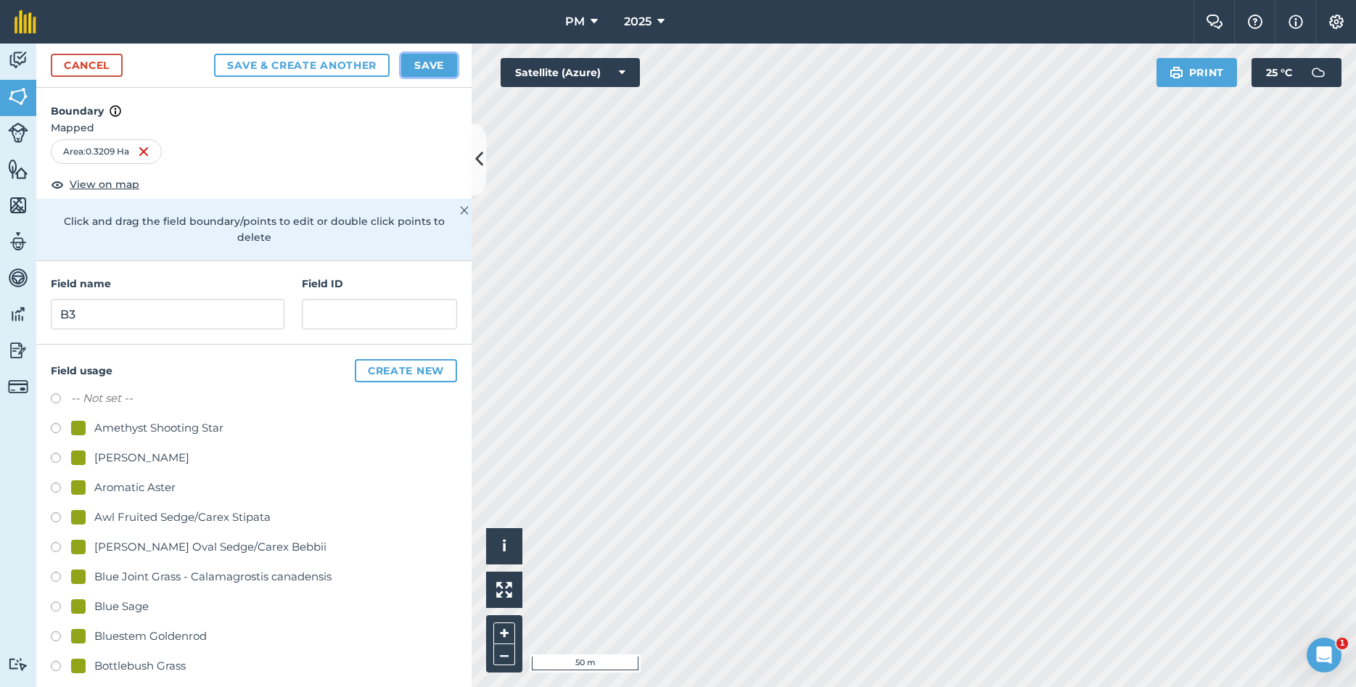
click at [422, 62] on button "Save" at bounding box center [429, 65] width 56 height 23
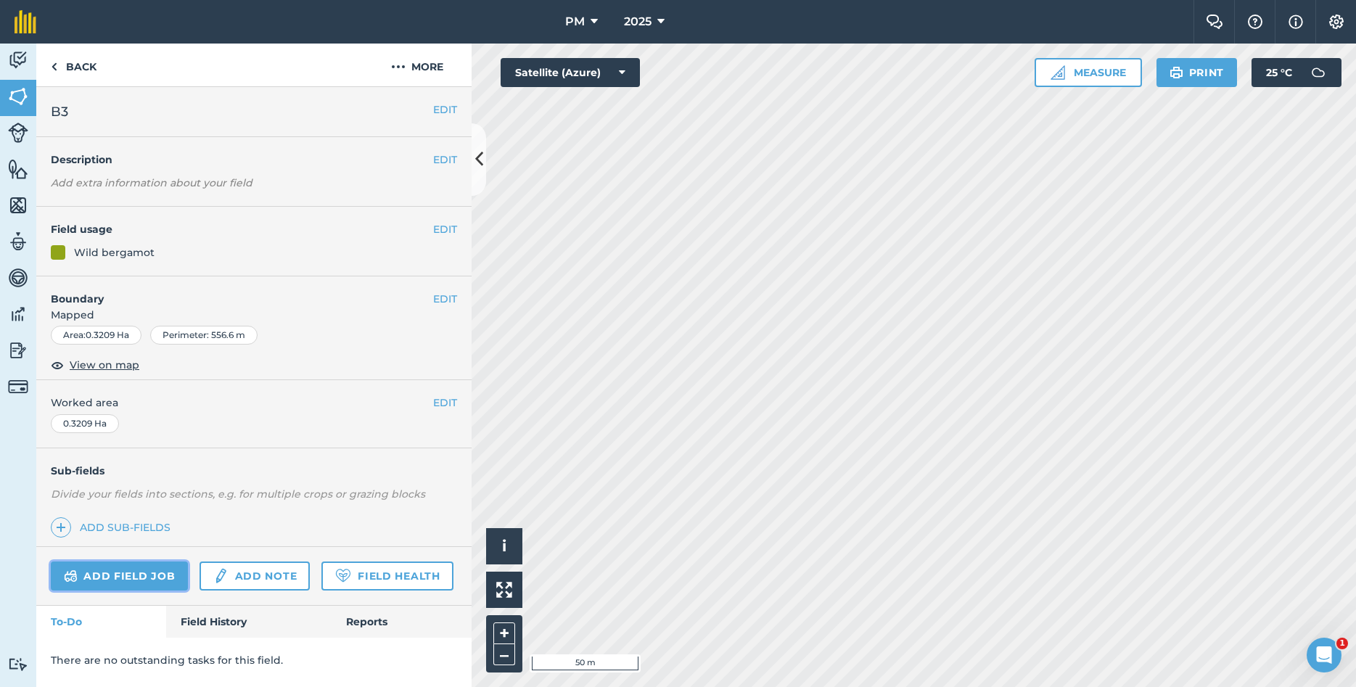
click at [162, 580] on link "Add field job" at bounding box center [119, 575] width 137 height 29
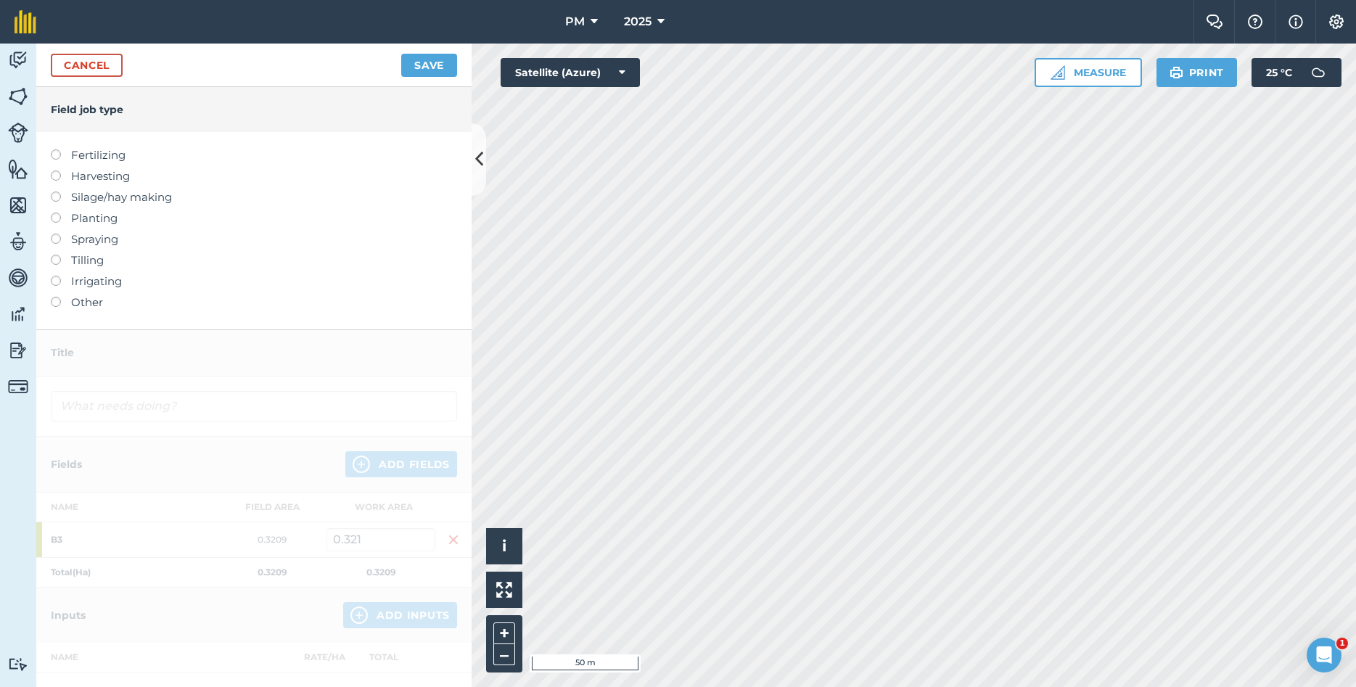
click at [60, 170] on label at bounding box center [61, 170] width 20 height 0
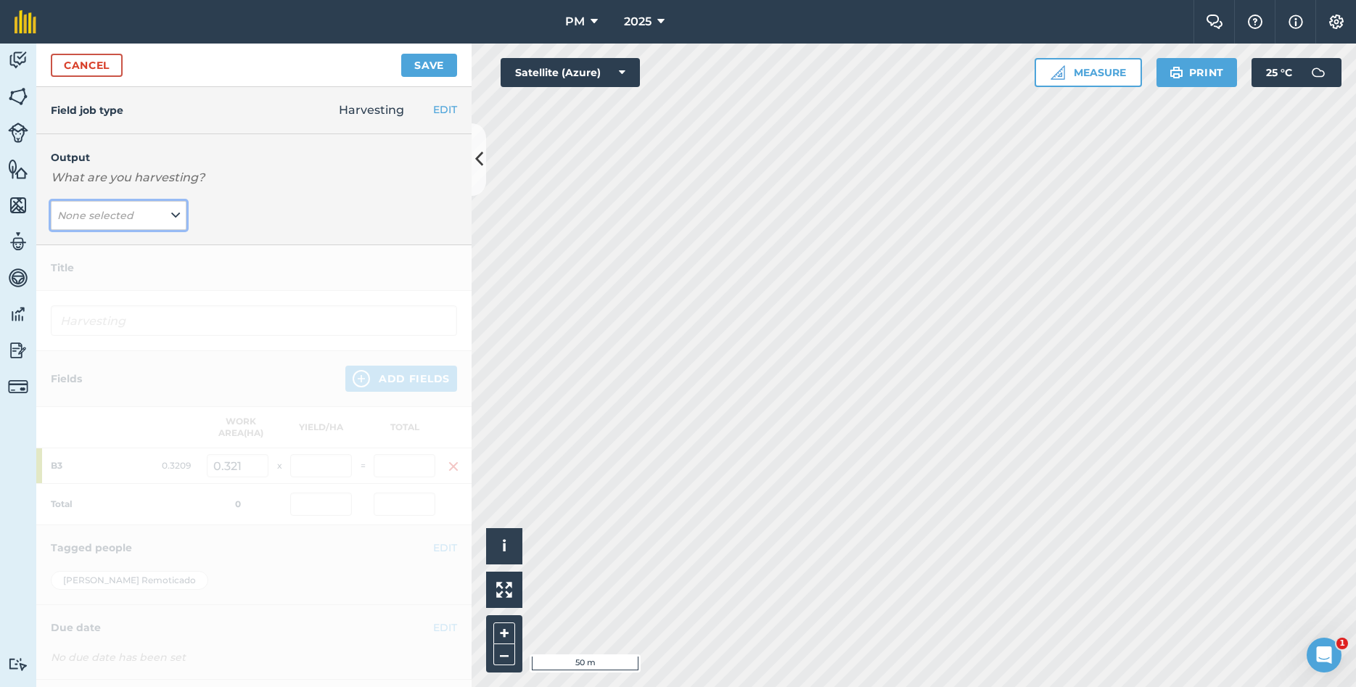
click at [180, 218] on button "None selected" at bounding box center [119, 215] width 136 height 29
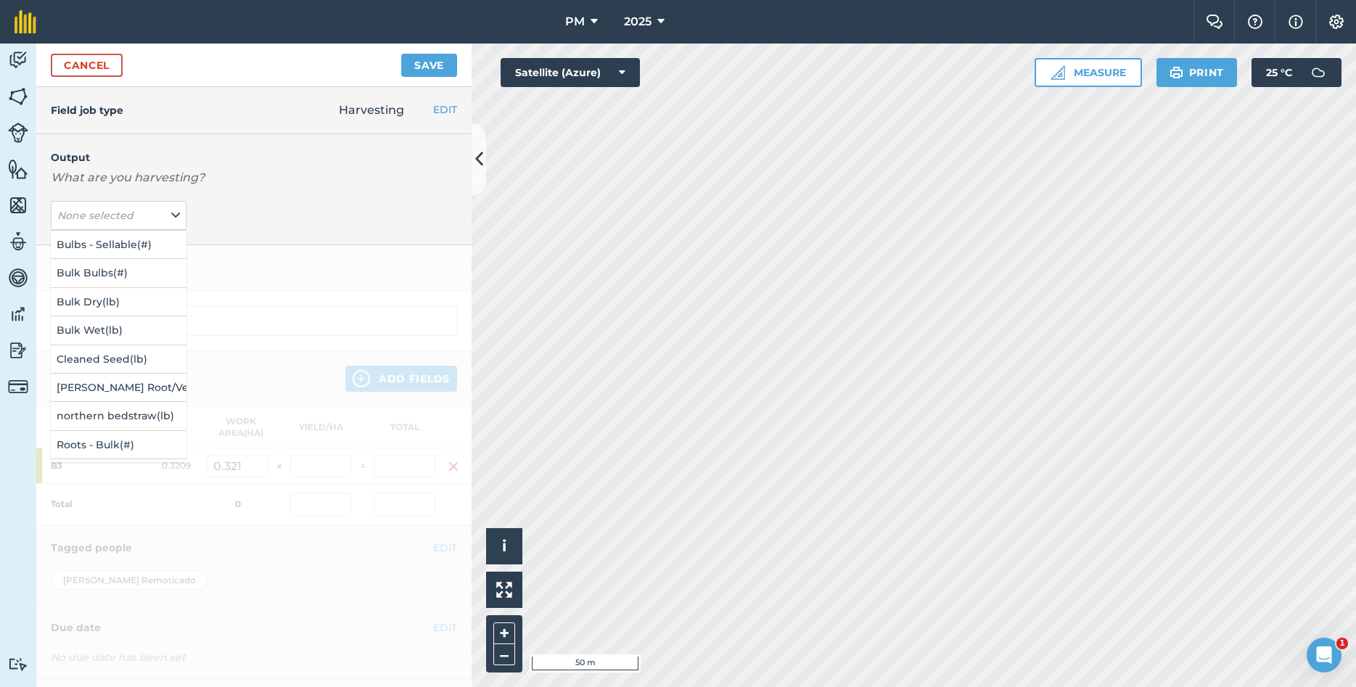
click at [244, 229] on div "Output What are you harvesting? None selected Bulbs - Sellable ( # ) Bulk Bulbs…" at bounding box center [253, 189] width 435 height 111
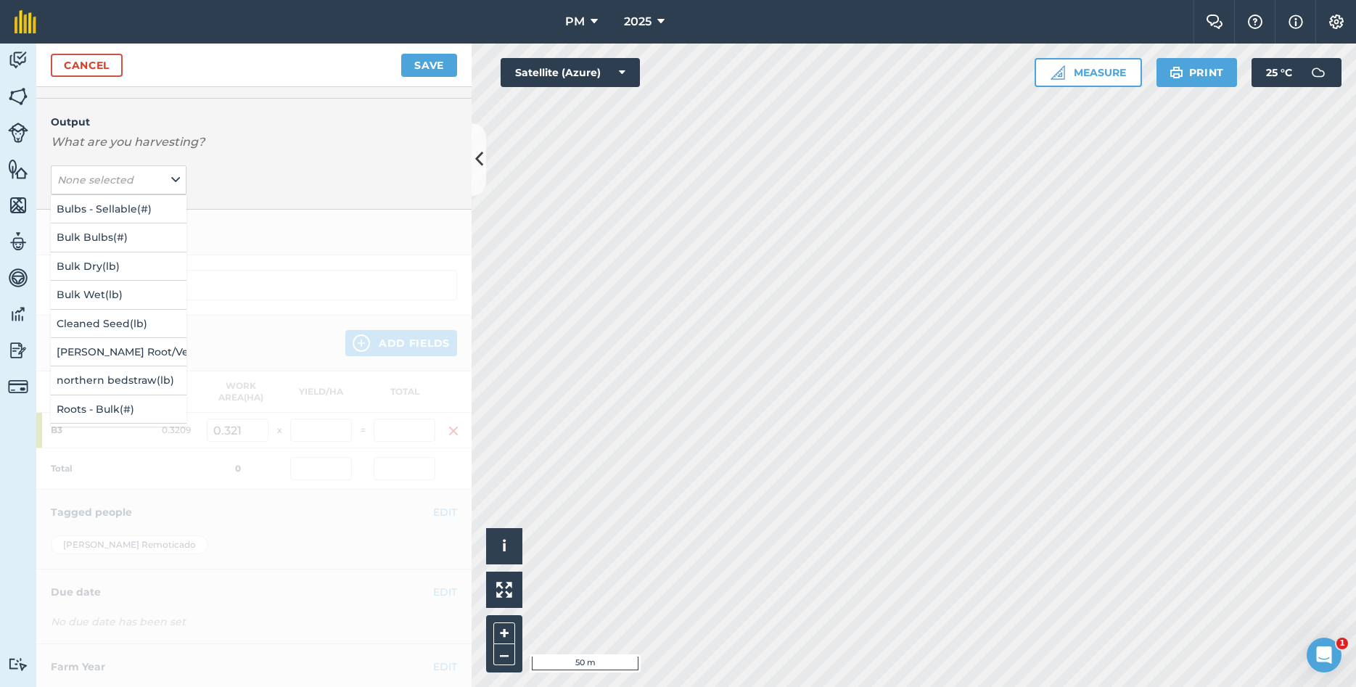
scroll to position [70, 0]
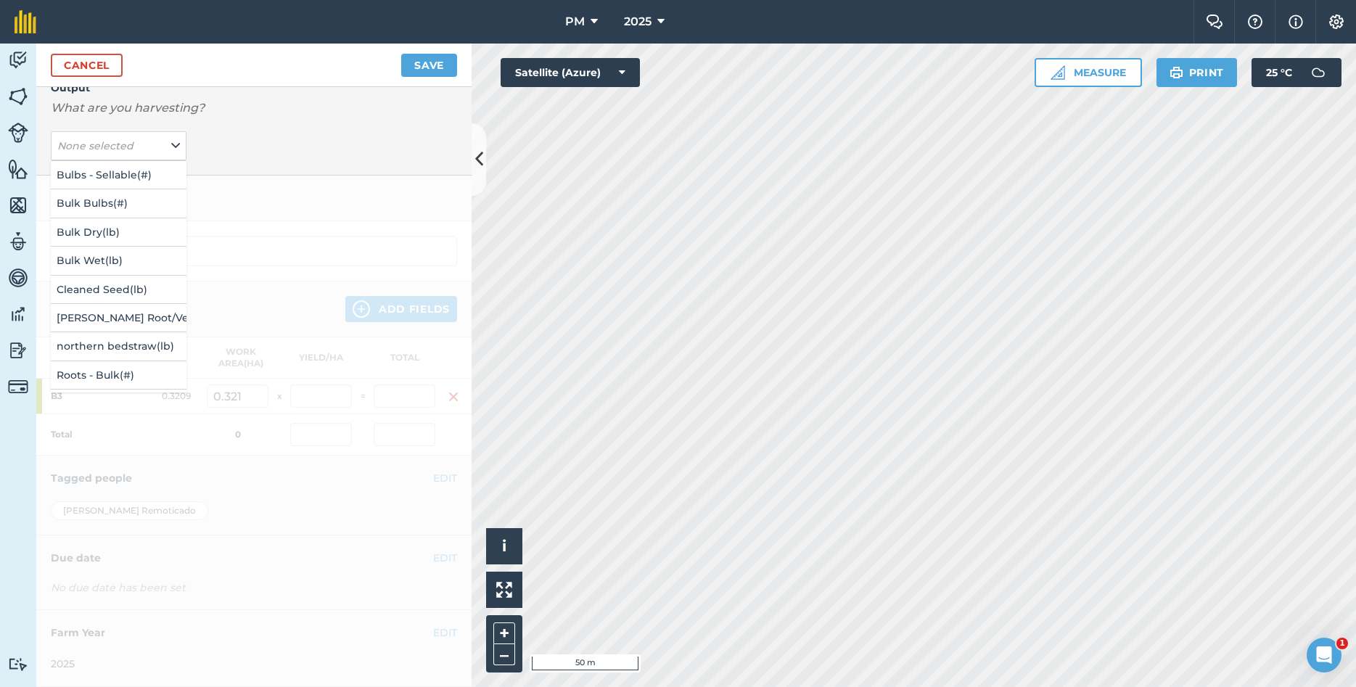
click at [289, 202] on div at bounding box center [253, 431] width 435 height 511
click at [178, 146] on icon at bounding box center [175, 146] width 9 height 16
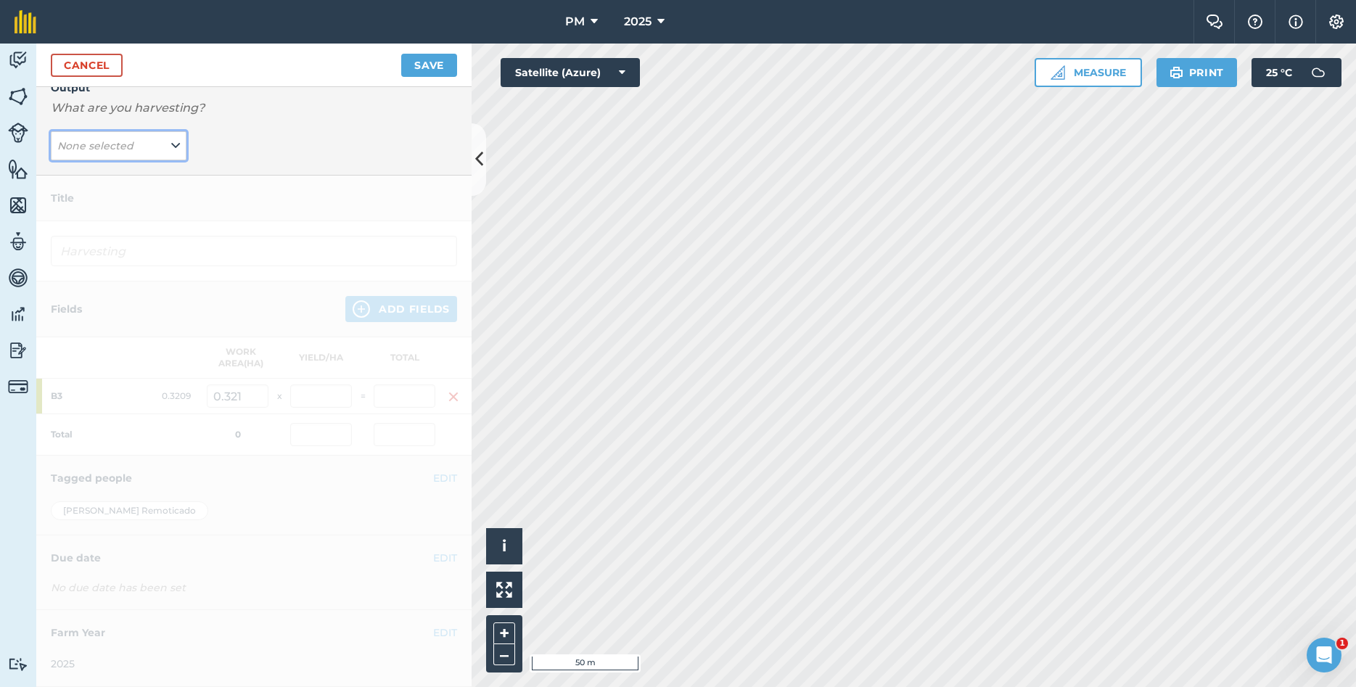
scroll to position [0, 0]
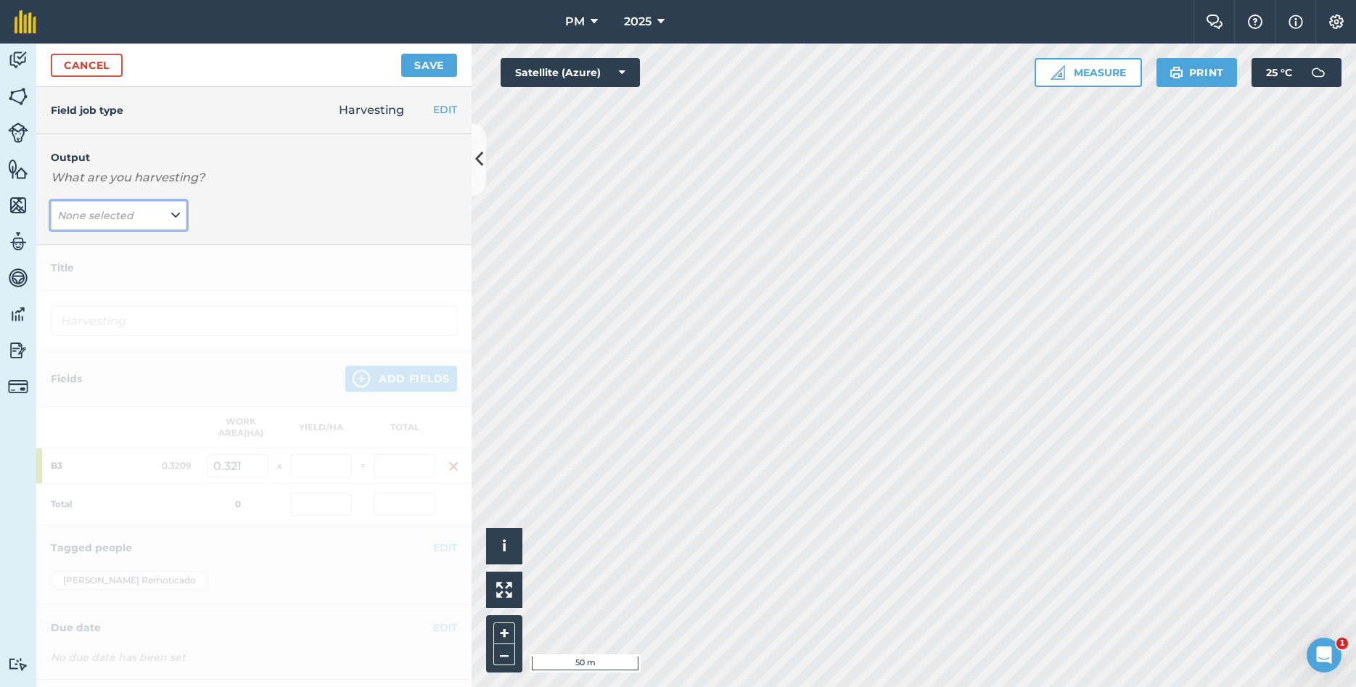
click at [171, 210] on icon at bounding box center [175, 215] width 9 height 16
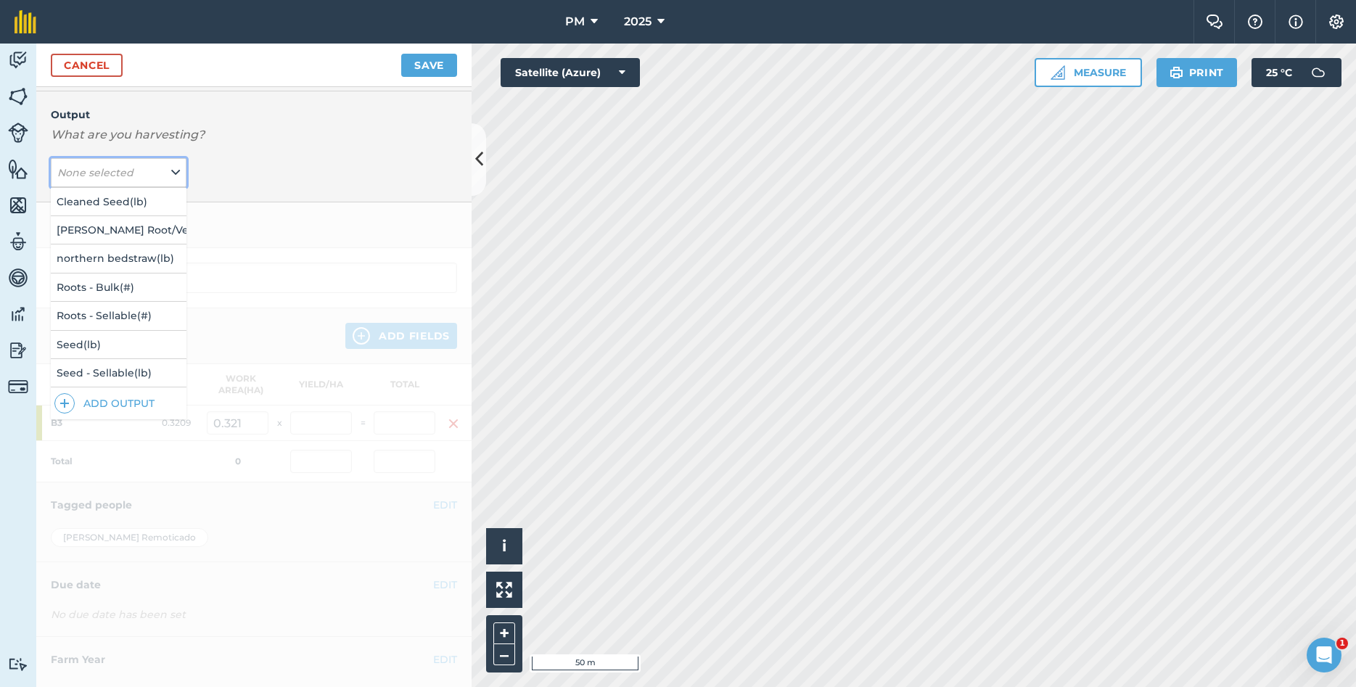
scroll to position [70, 0]
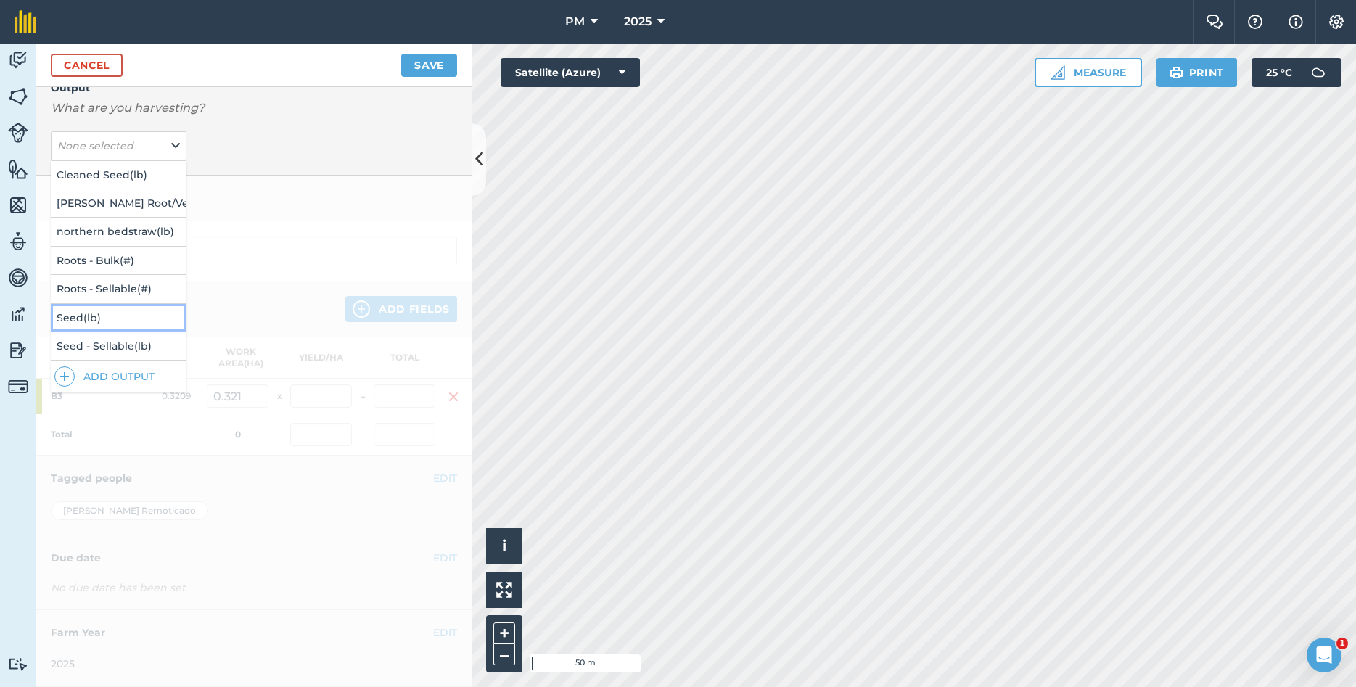
click at [91, 319] on button "Seed ( lb )" at bounding box center [119, 318] width 136 height 28
type input "Harvesting Seed"
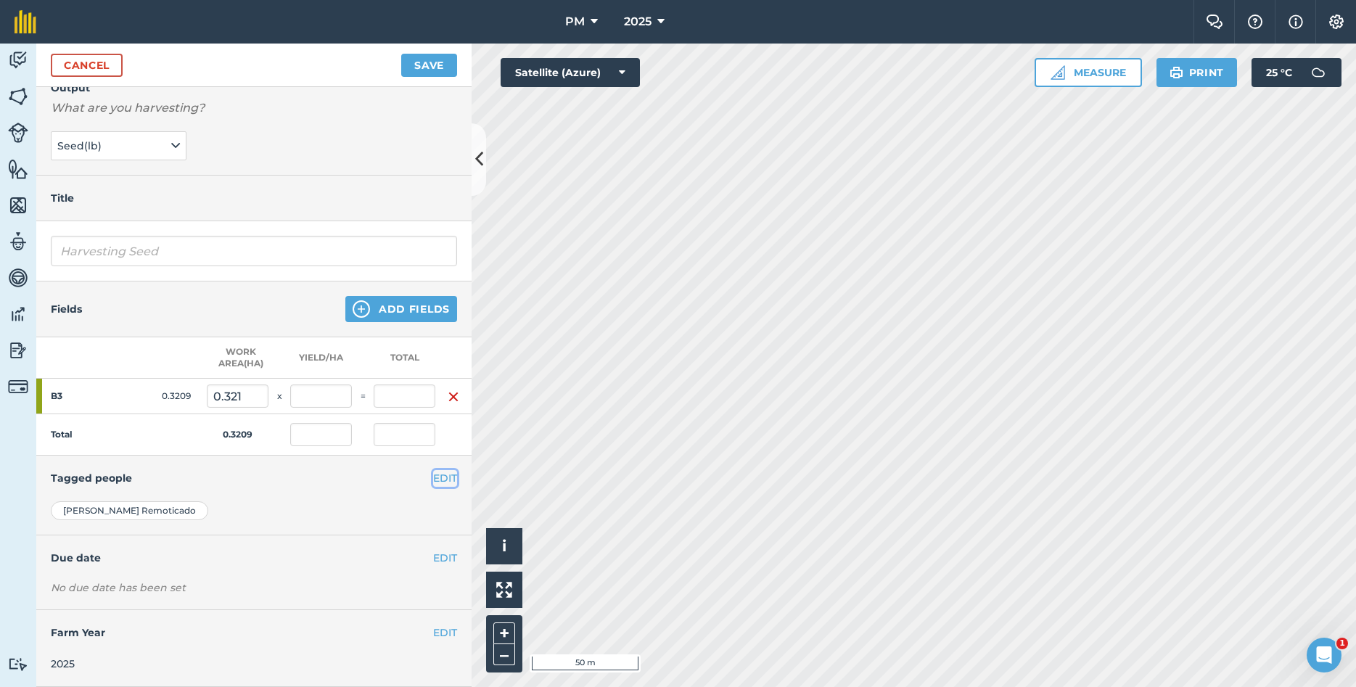
click at [452, 484] on button "EDIT" at bounding box center [445, 478] width 24 height 16
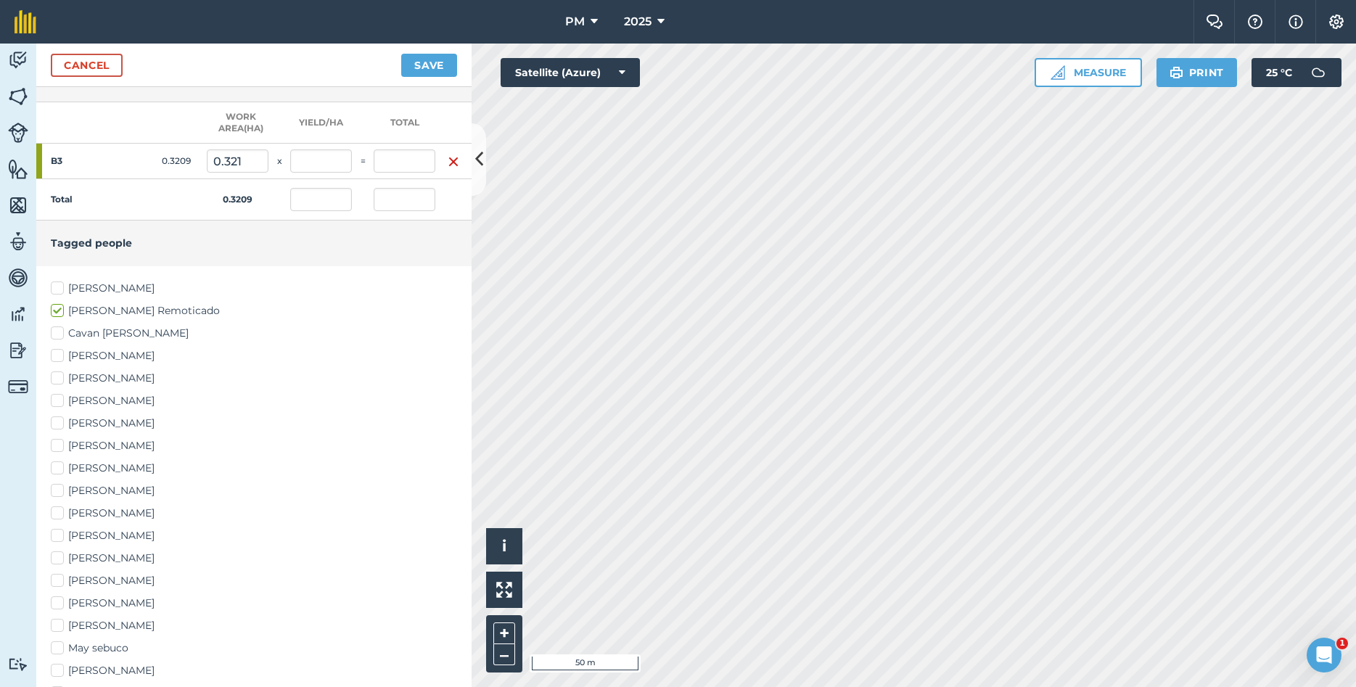
scroll to position [383, 0]
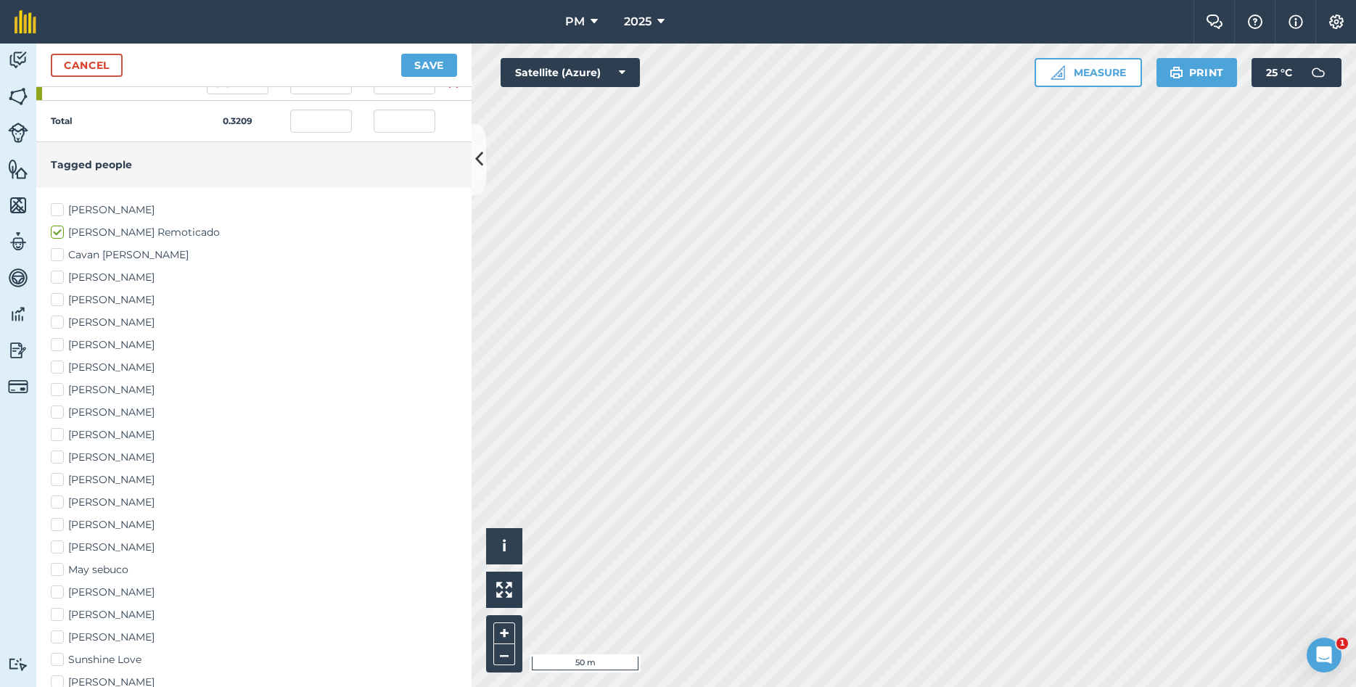
click at [59, 349] on label "[PERSON_NAME]" at bounding box center [254, 344] width 406 height 15
click at [59, 347] on input "[PERSON_NAME]" at bounding box center [55, 341] width 9 height 9
checkbox input "true"
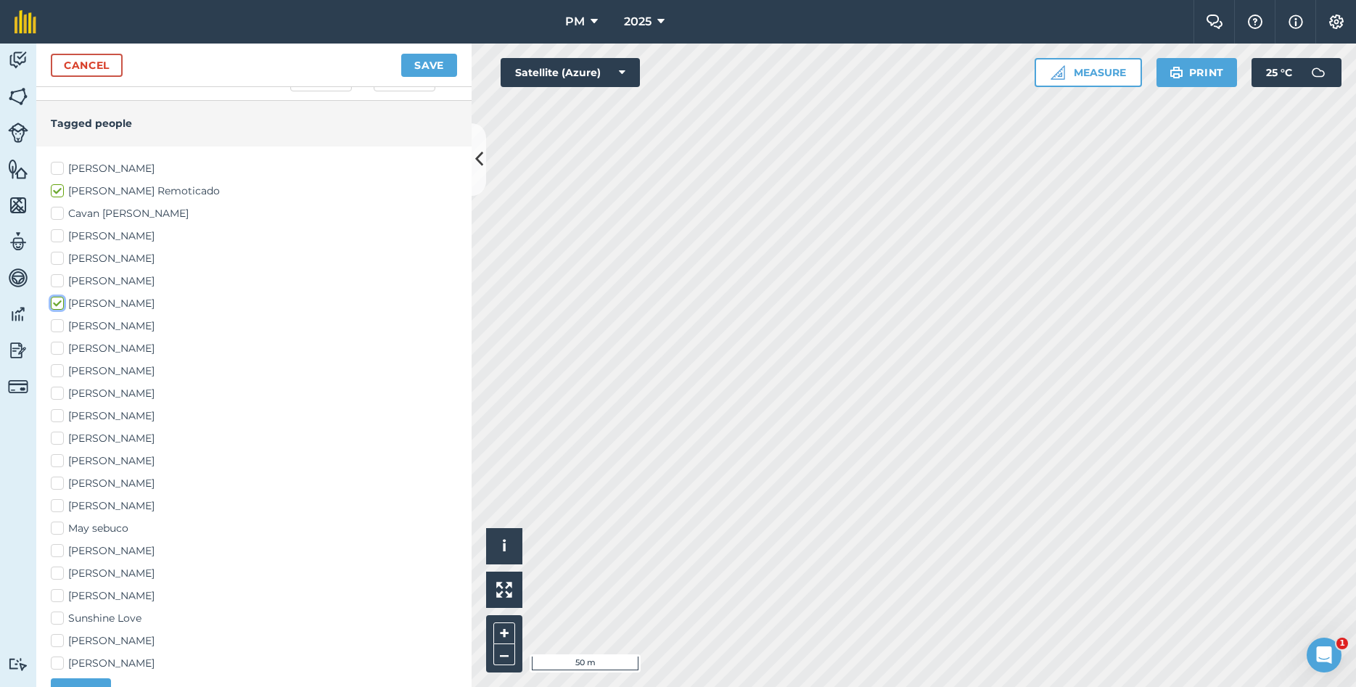
scroll to position [461, 0]
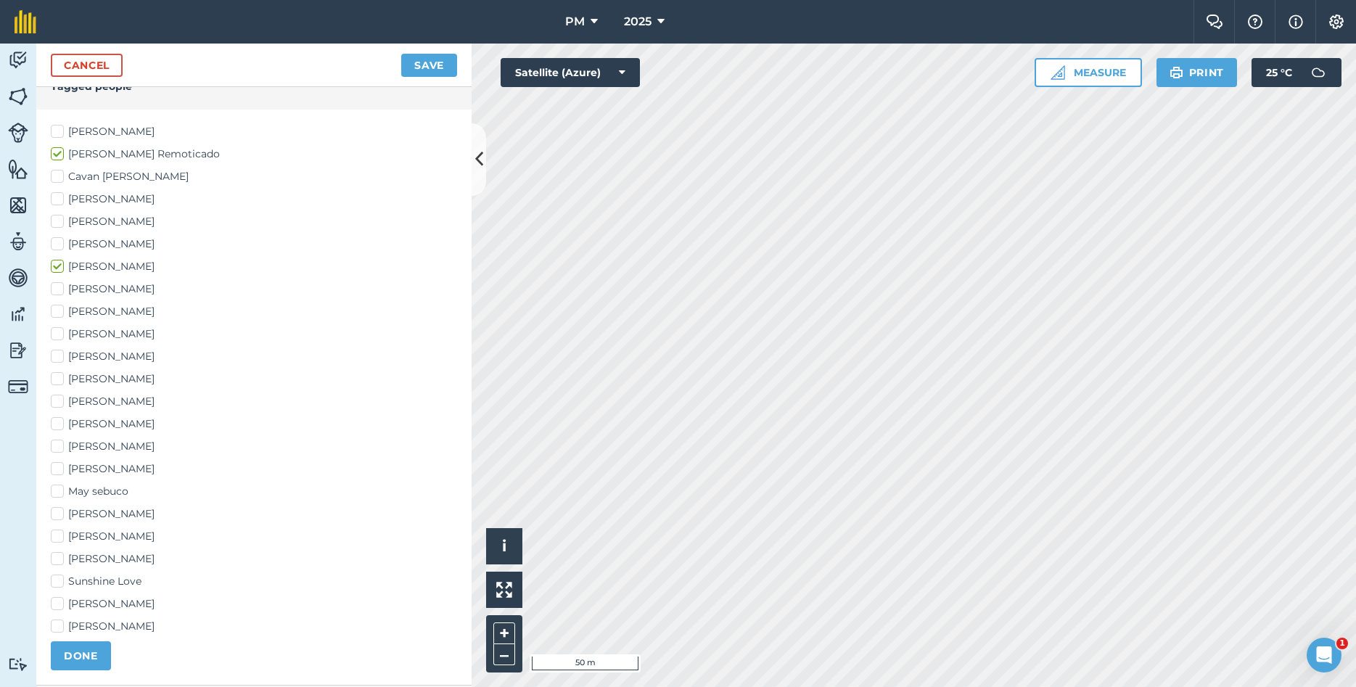
click at [57, 494] on label "May sebuco" at bounding box center [254, 491] width 406 height 15
click at [57, 493] on input "May sebuco" at bounding box center [55, 488] width 9 height 9
checkbox input "true"
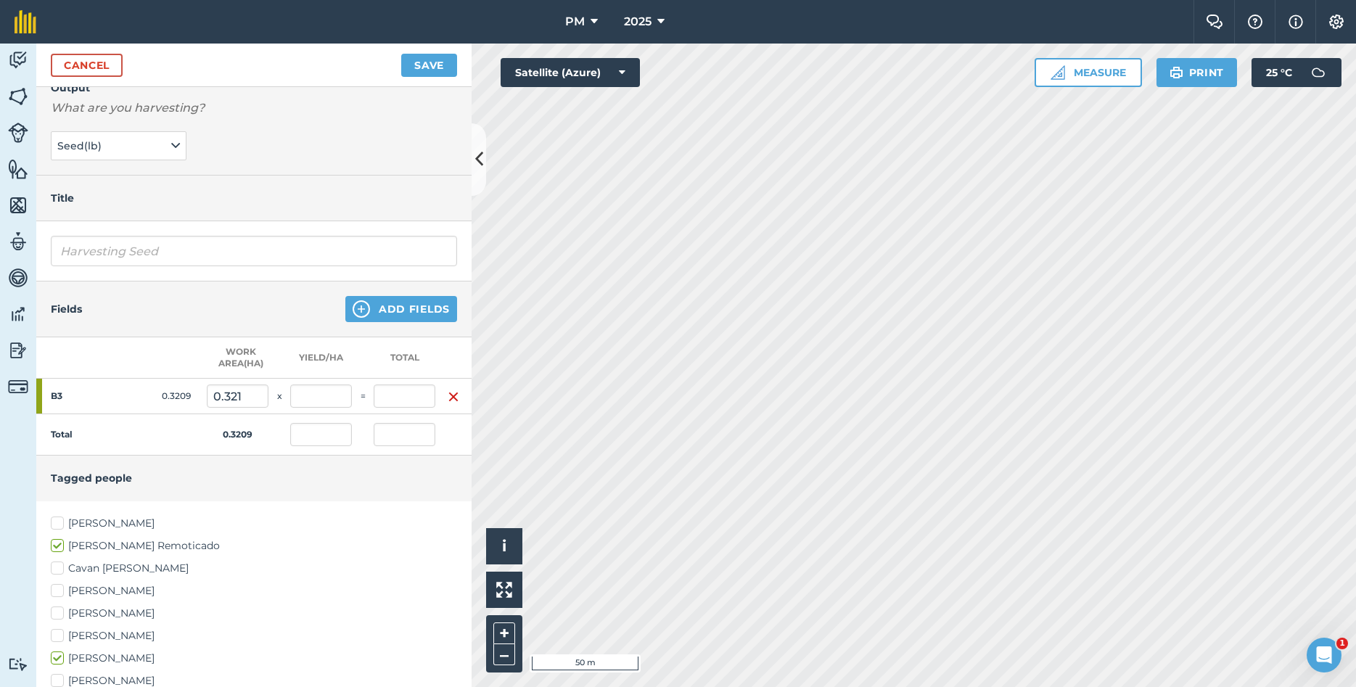
scroll to position [0, 0]
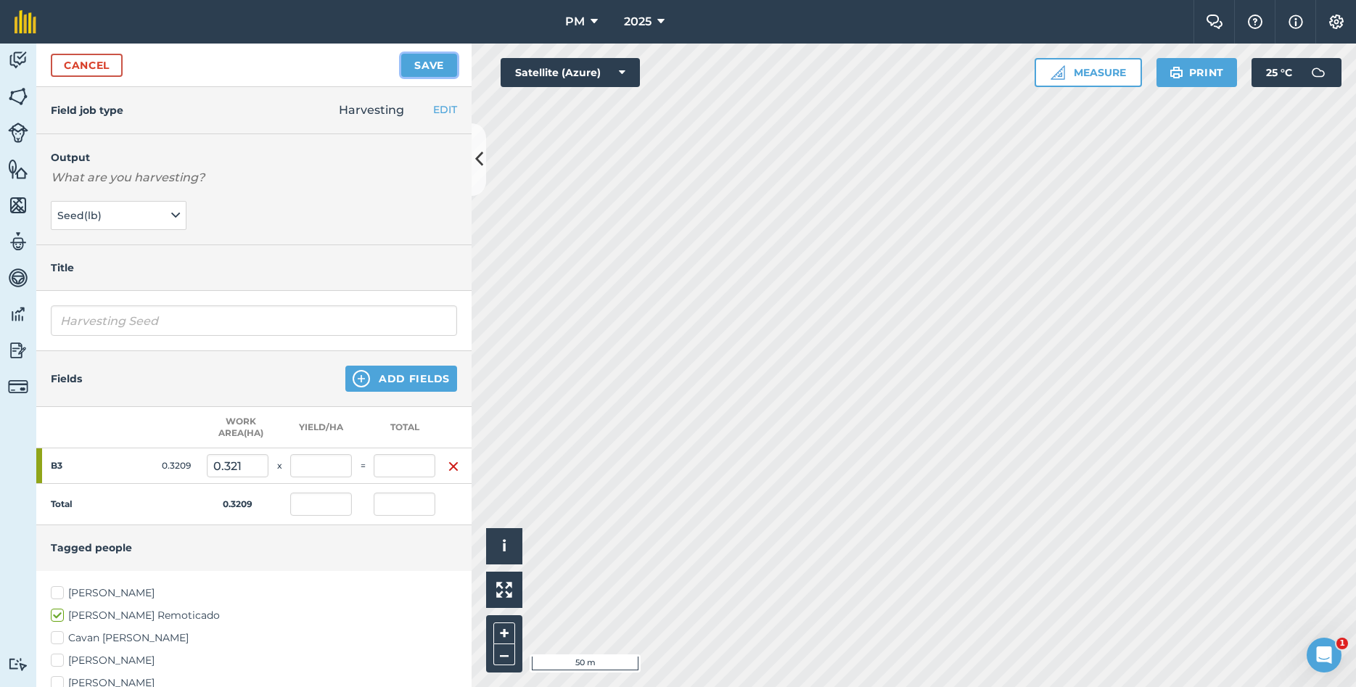
click at [429, 67] on button "Save" at bounding box center [429, 65] width 56 height 23
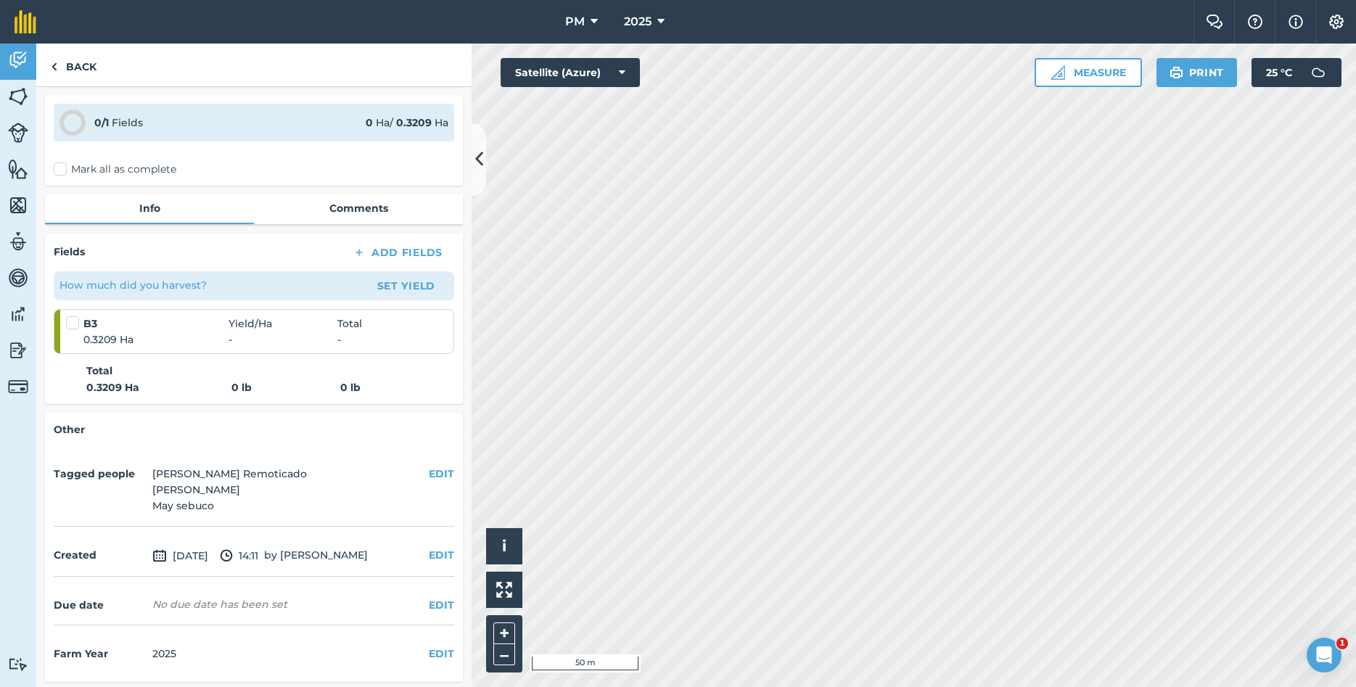
scroll to position [94, 0]
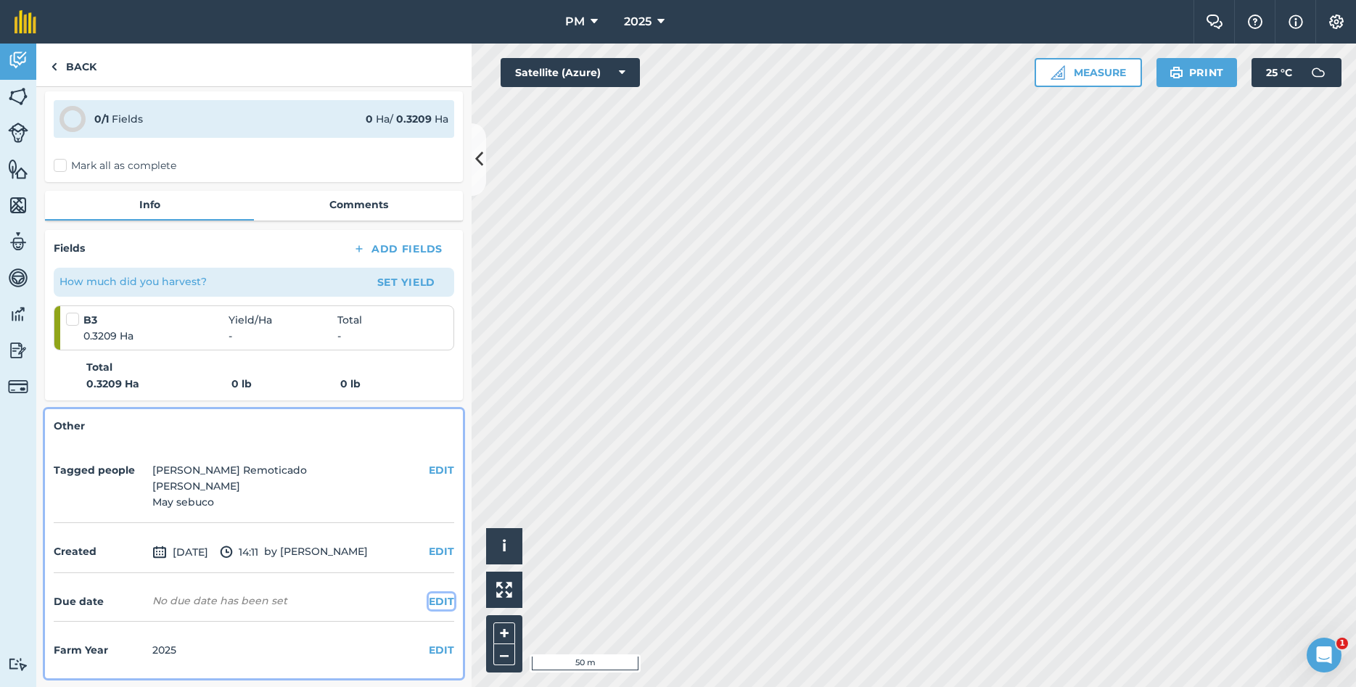
click at [444, 604] on button "EDIT" at bounding box center [441, 601] width 25 height 16
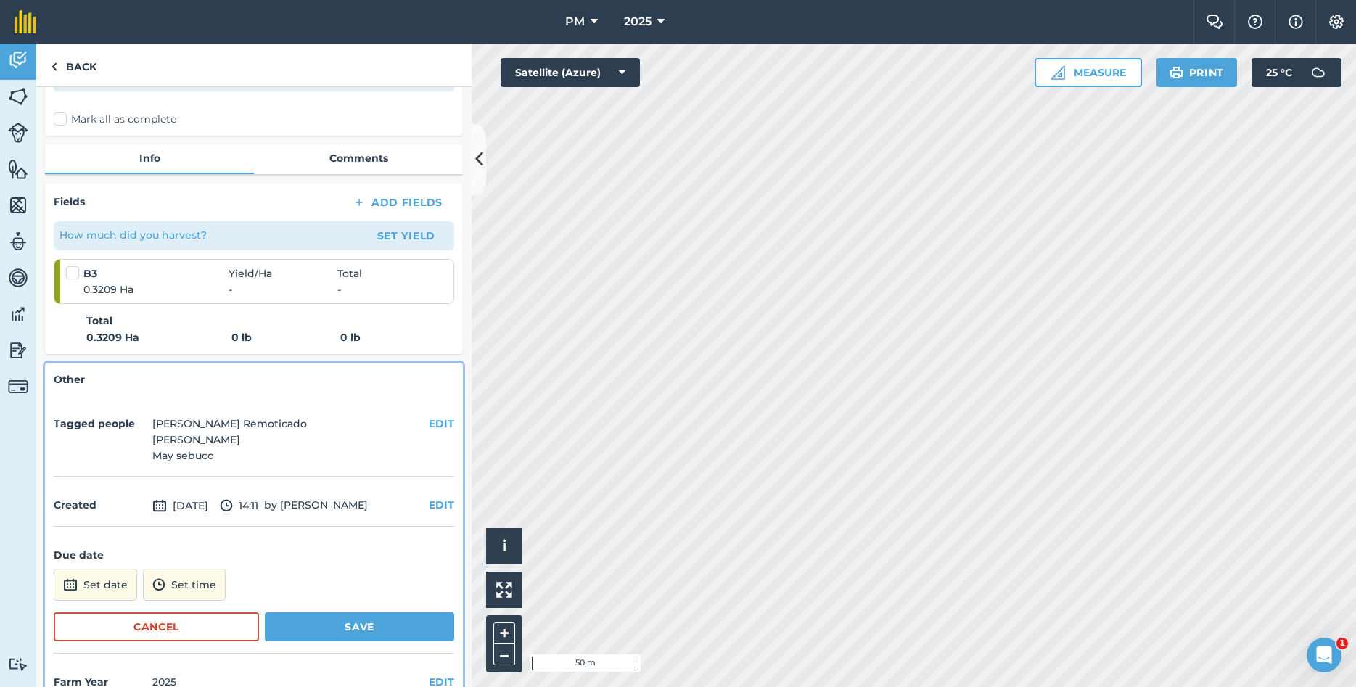
scroll to position [173, 0]
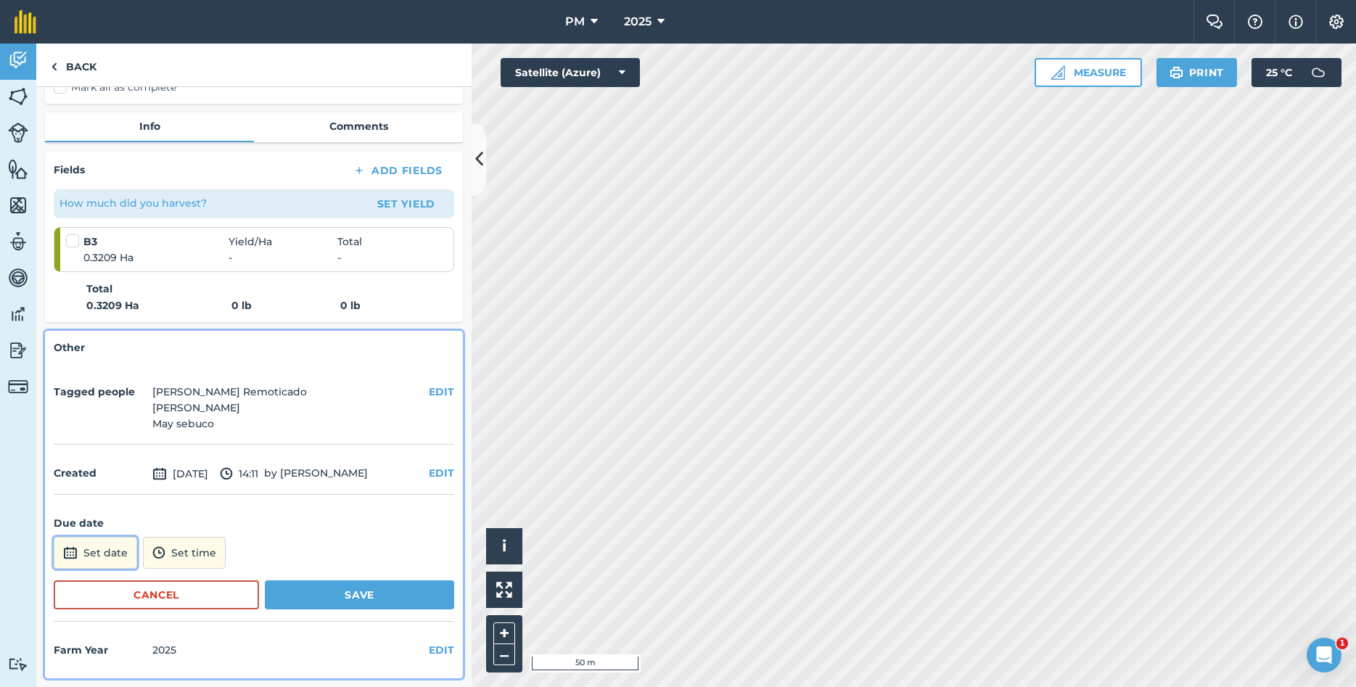
click at [110, 552] on button "Set date" at bounding box center [95, 553] width 83 height 32
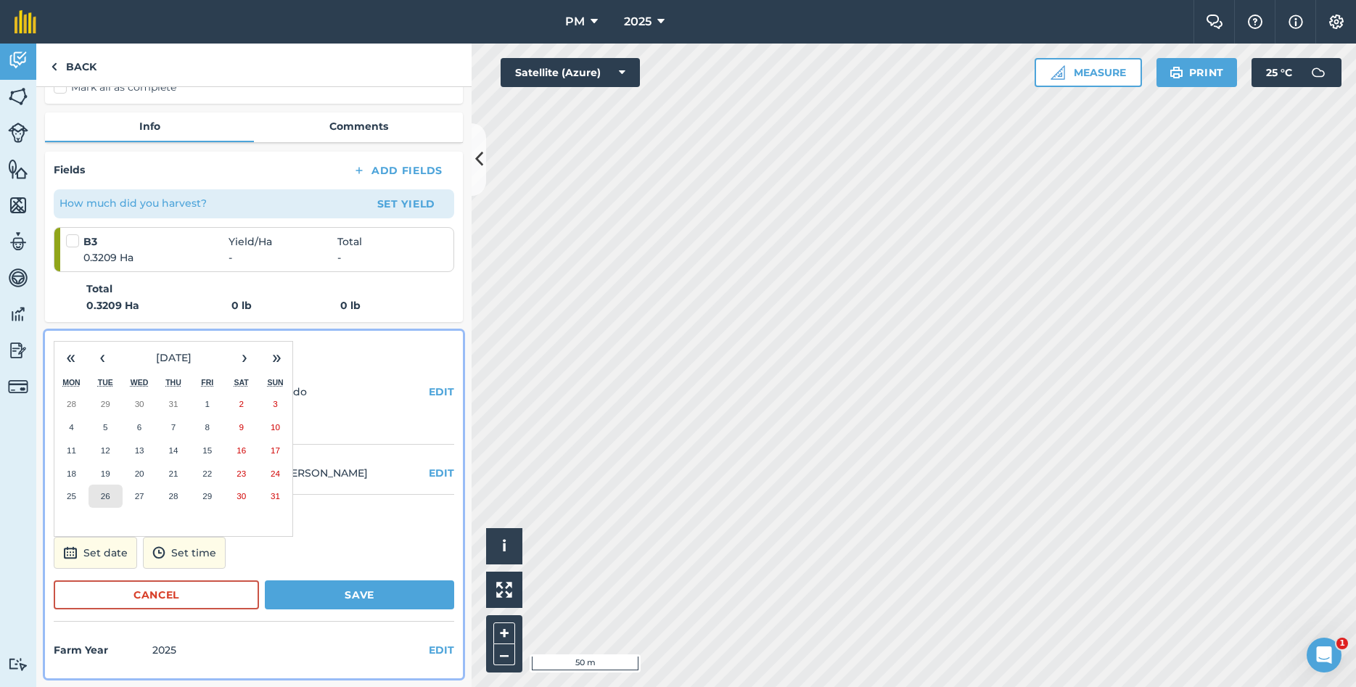
click at [108, 498] on abbr "26" at bounding box center [105, 495] width 9 height 9
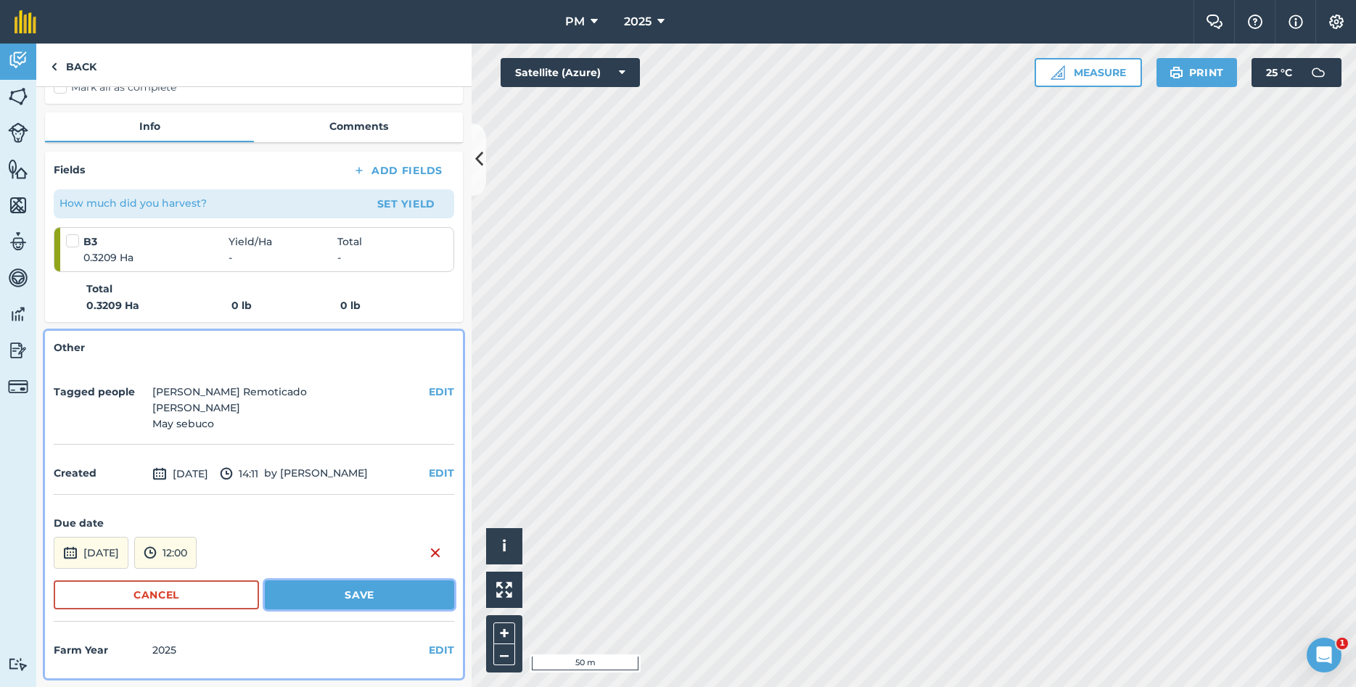
click at [353, 593] on button "Save" at bounding box center [359, 594] width 189 height 29
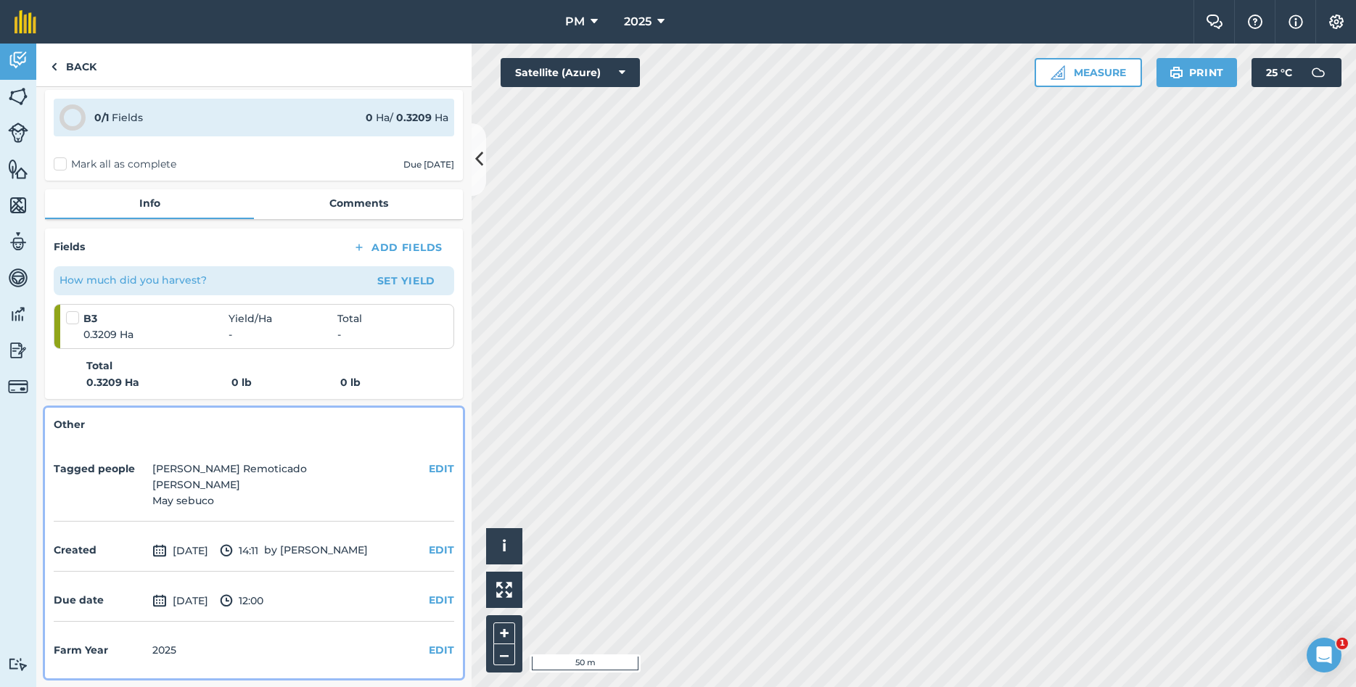
scroll to position [95, 0]
click at [55, 72] on img at bounding box center [54, 66] width 7 height 17
